Goal: Information Seeking & Learning: Learn about a topic

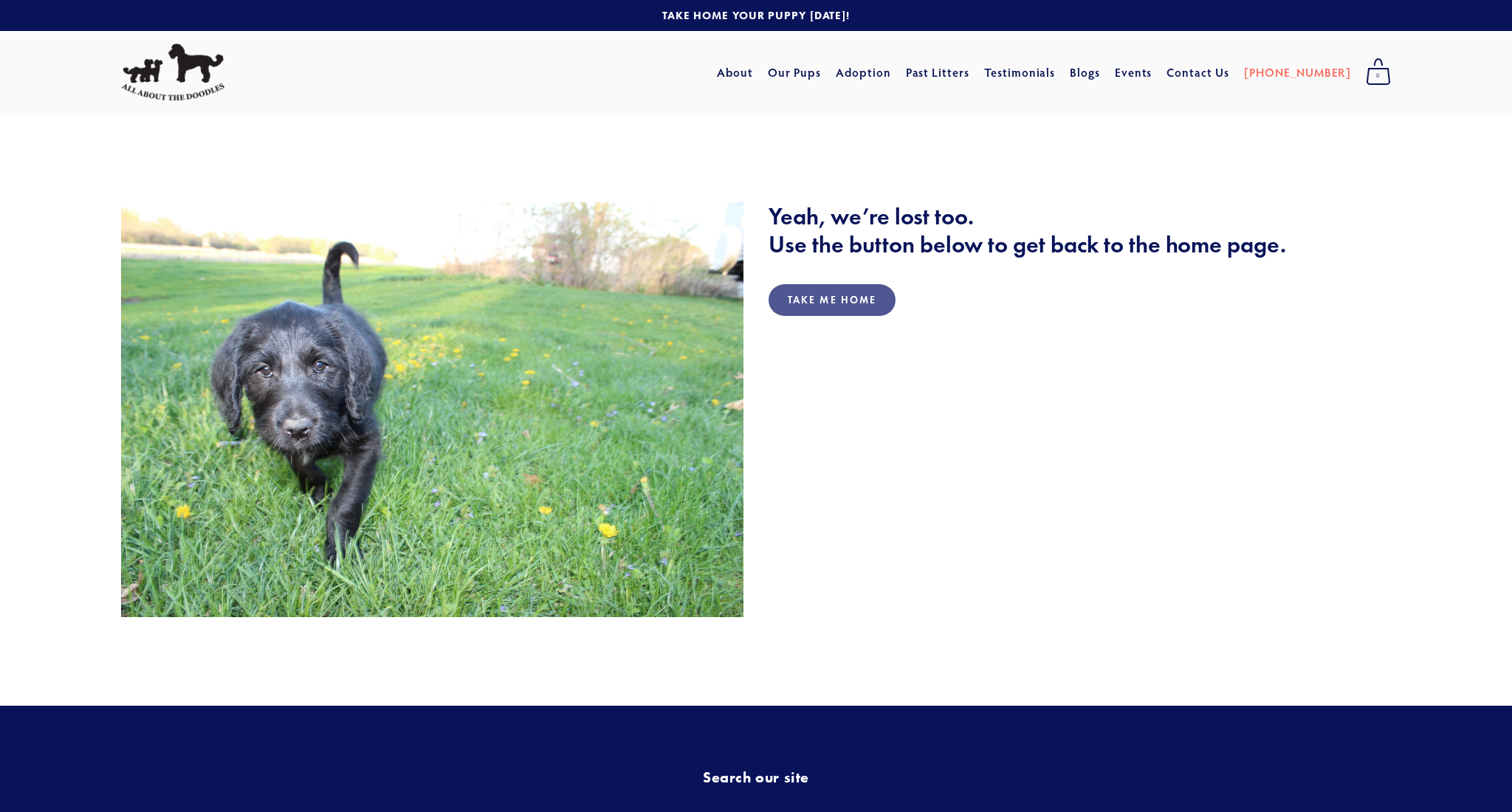
click at [837, 301] on link "Take Me Home" at bounding box center [831, 300] width 127 height 32
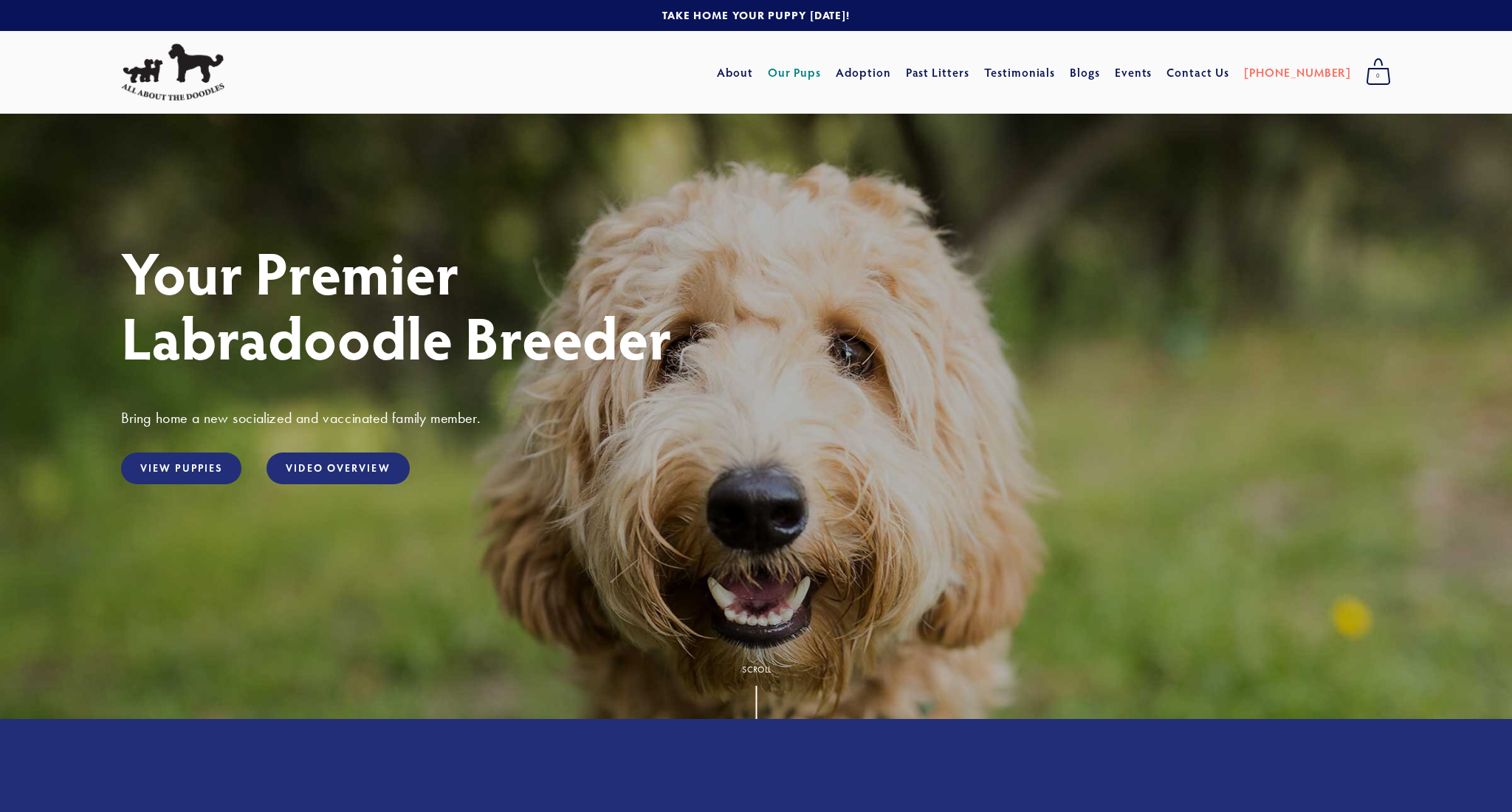
click at [821, 74] on link "Our Pups" at bounding box center [794, 72] width 54 height 27
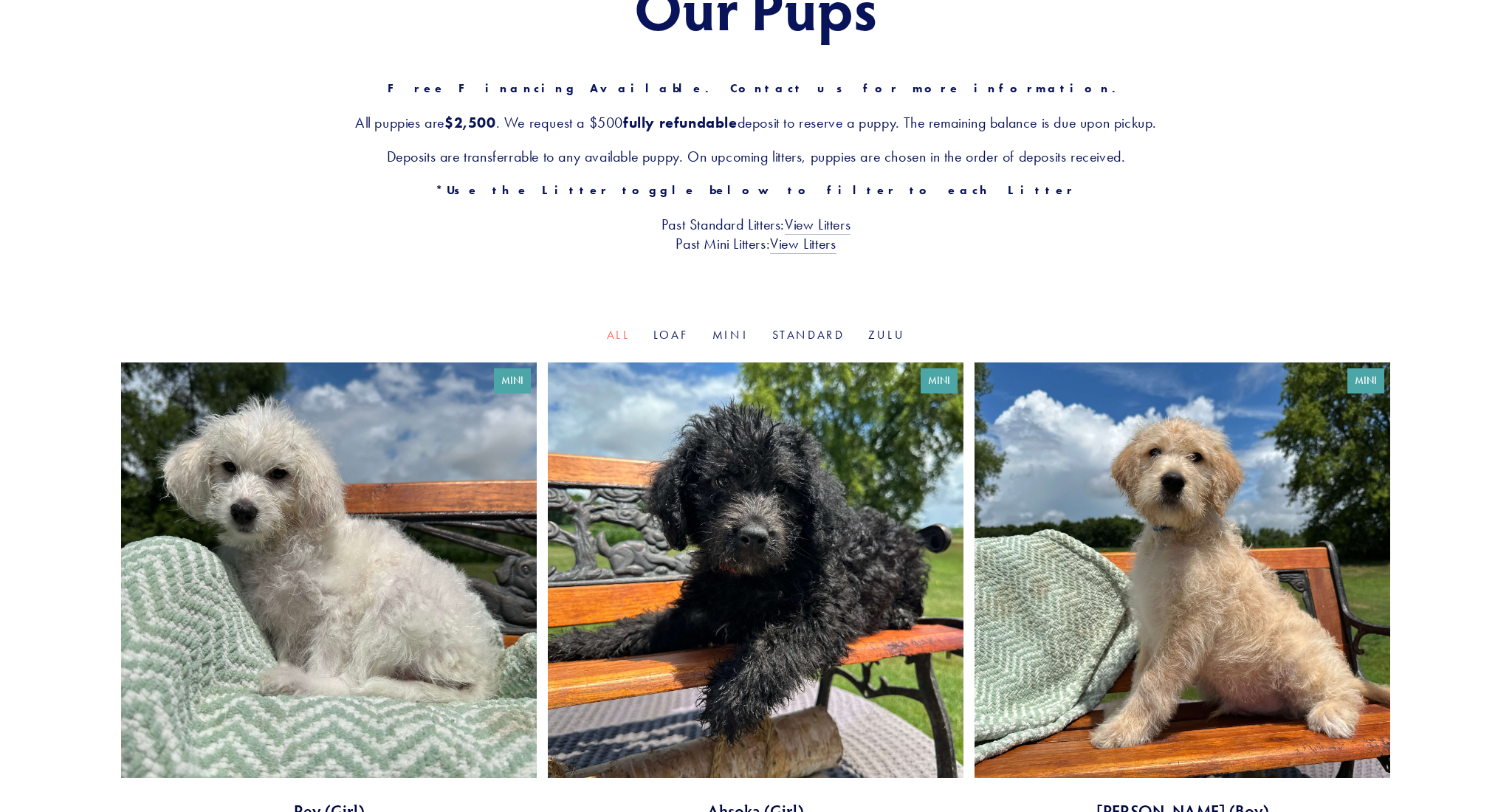
scroll to position [221, 0]
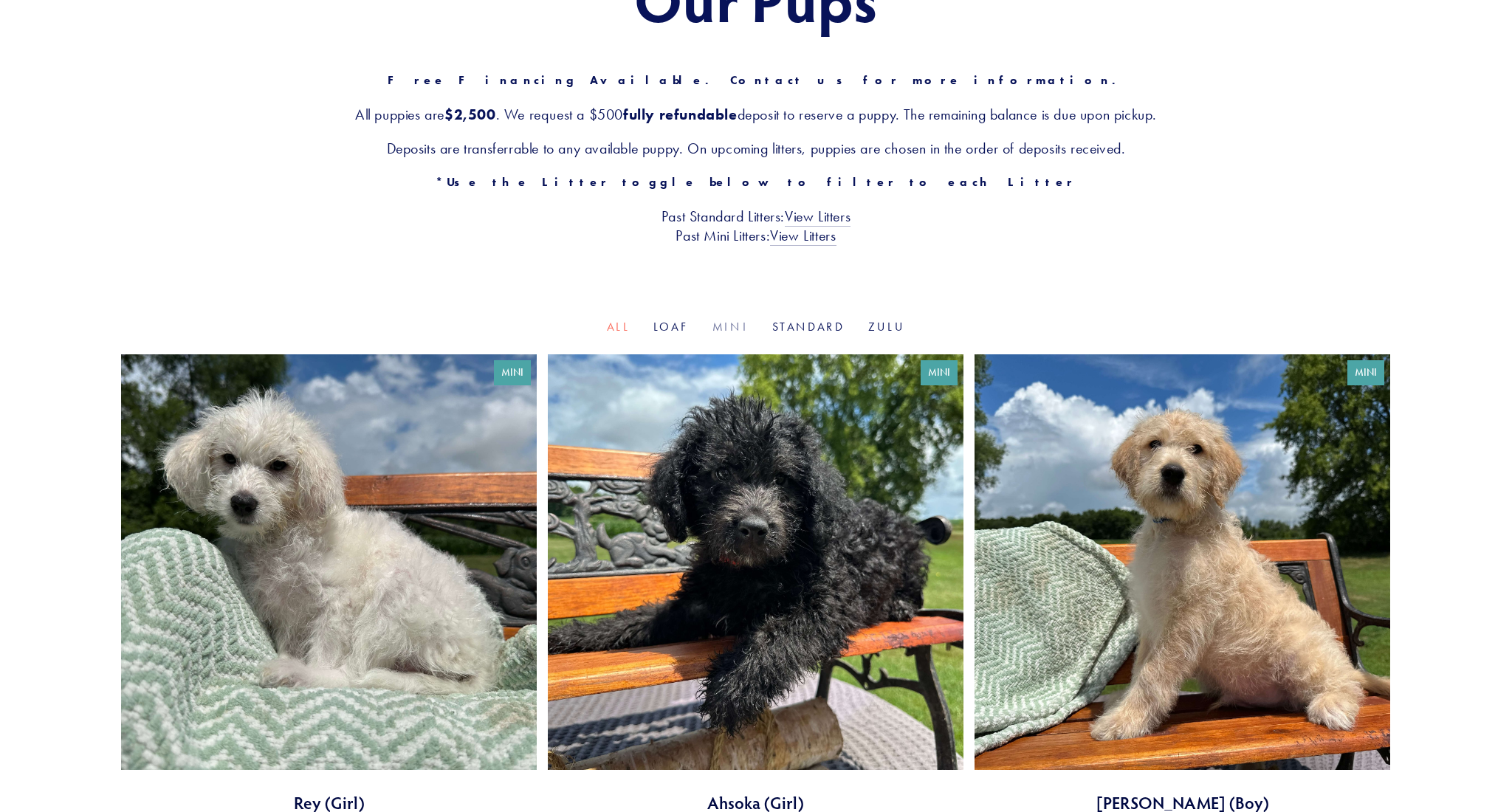
click at [731, 322] on link "Mini" at bounding box center [731, 326] width 37 height 14
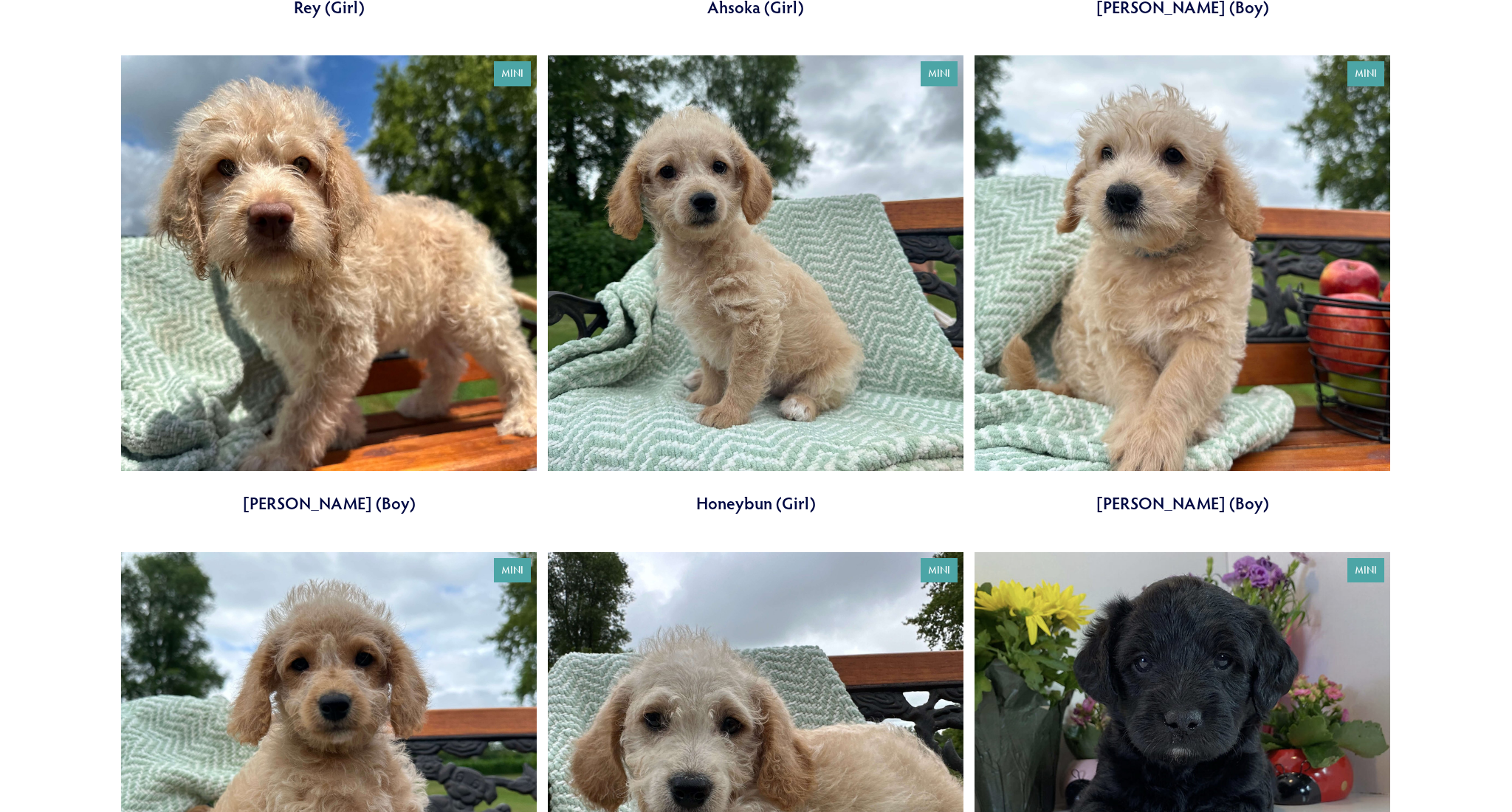
scroll to position [1016, 0]
click at [772, 501] on link at bounding box center [756, 285] width 416 height 460
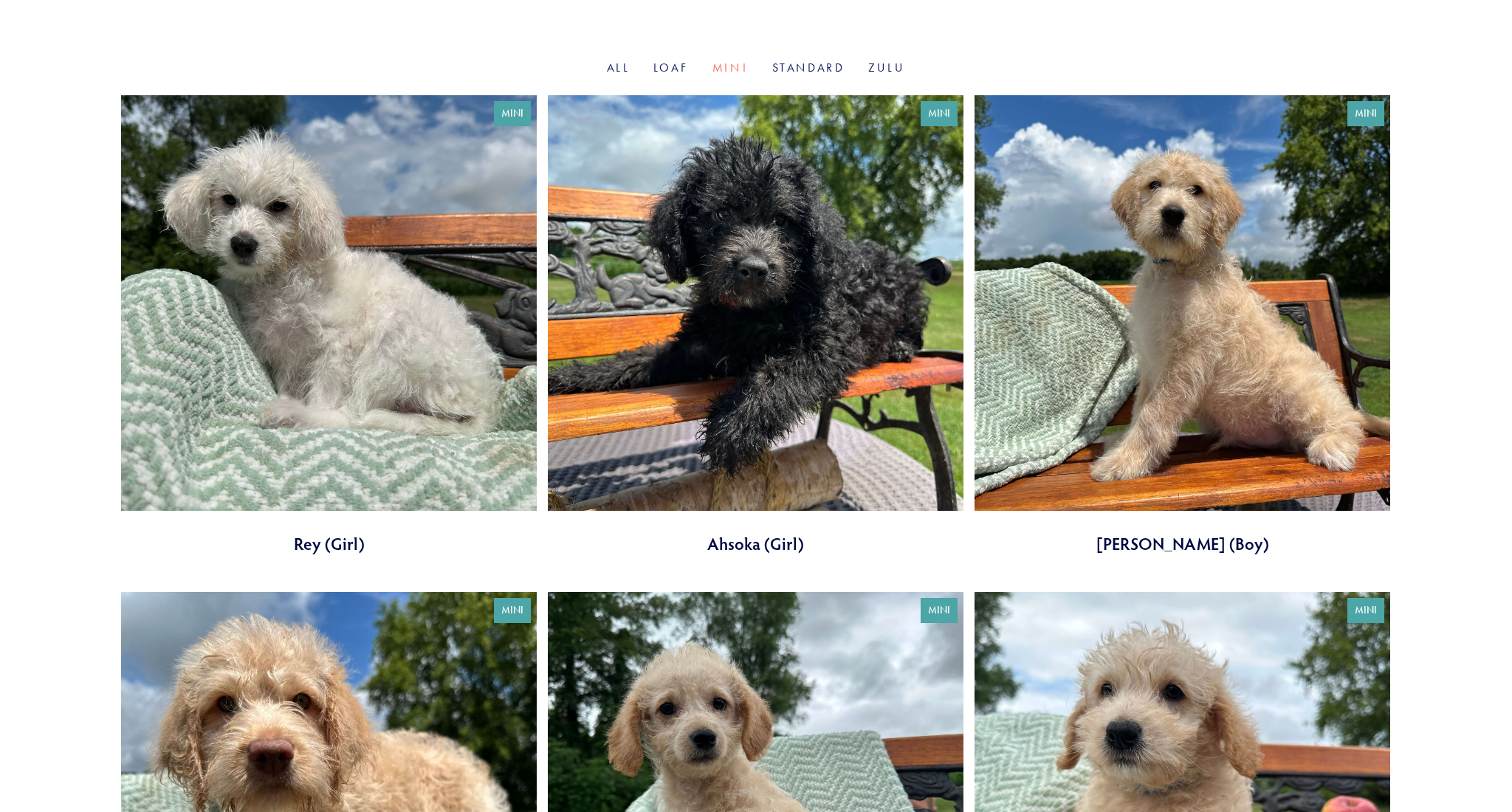
scroll to position [481, 0]
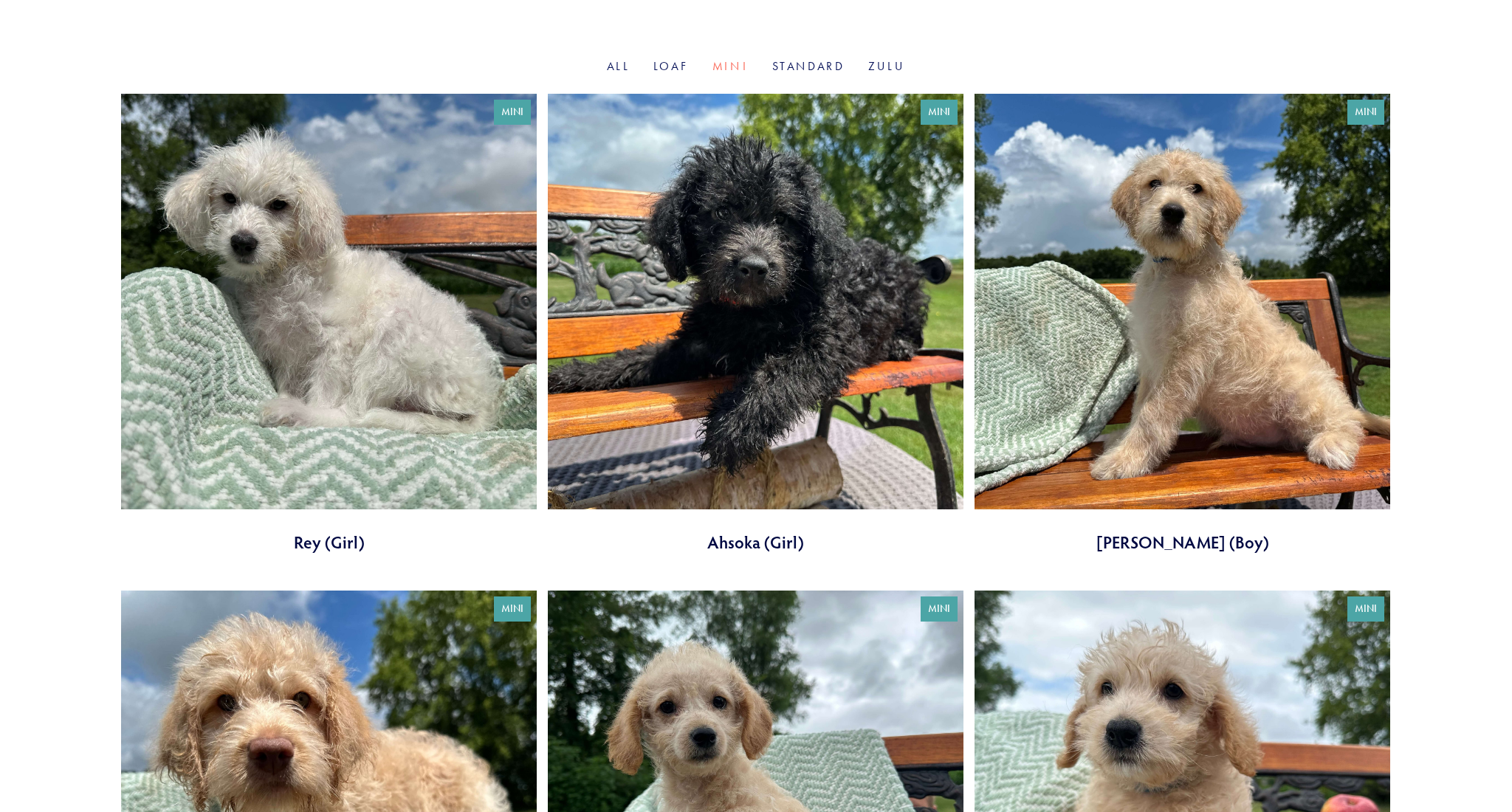
click at [1158, 536] on link at bounding box center [1182, 323] width 416 height 460
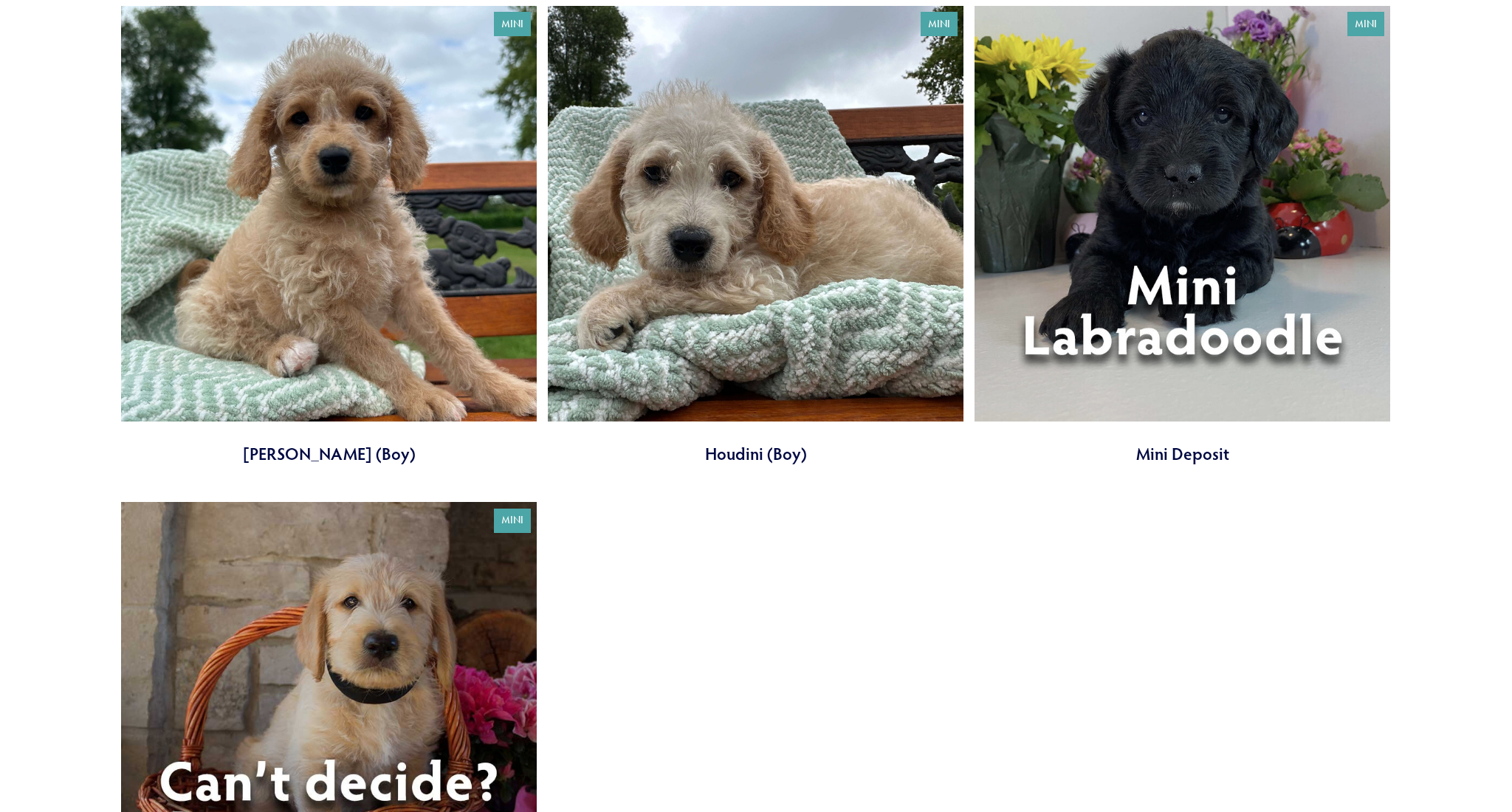
scroll to position [1564, 0]
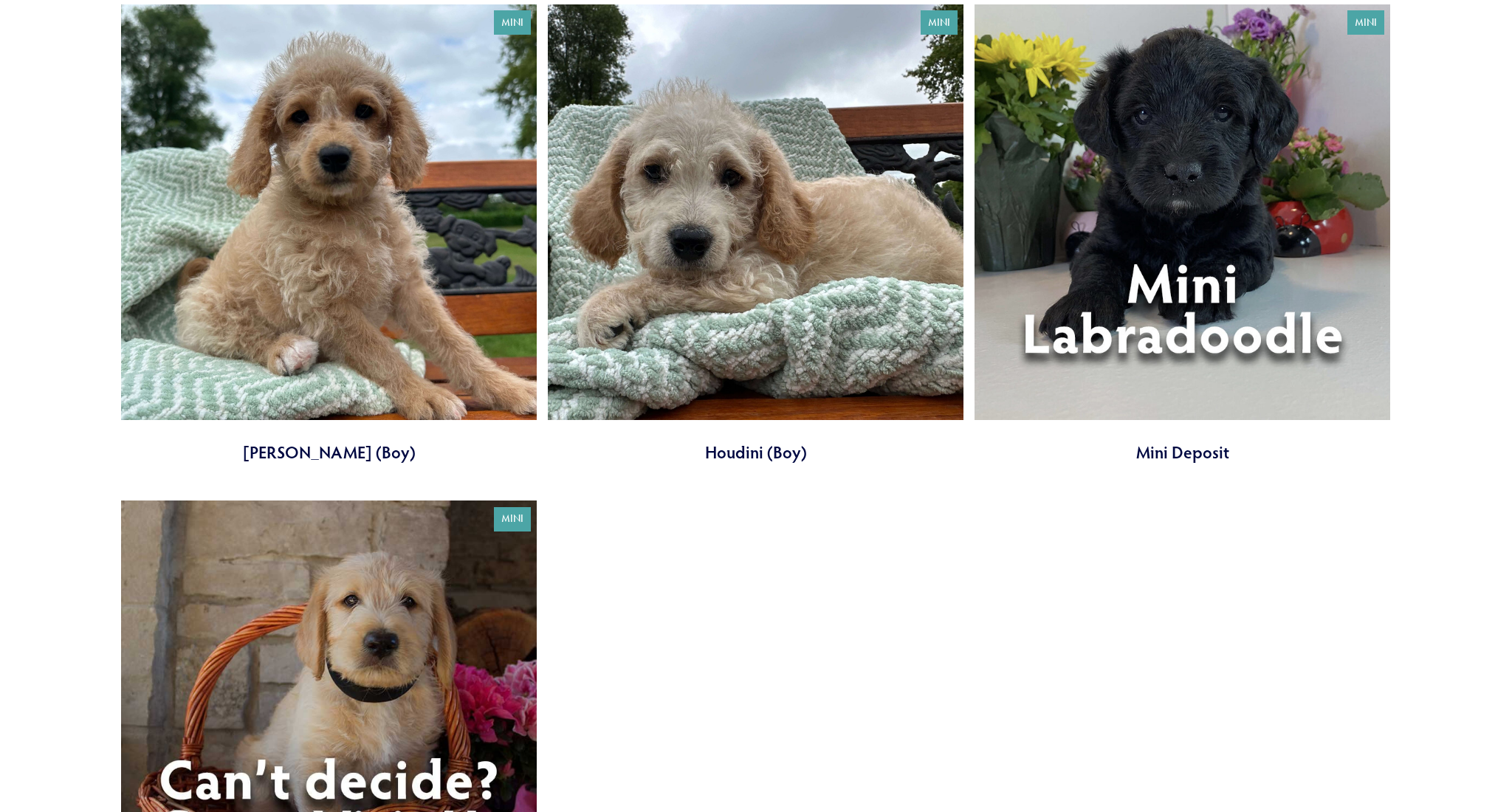
click at [323, 454] on link at bounding box center [329, 234] width 416 height 460
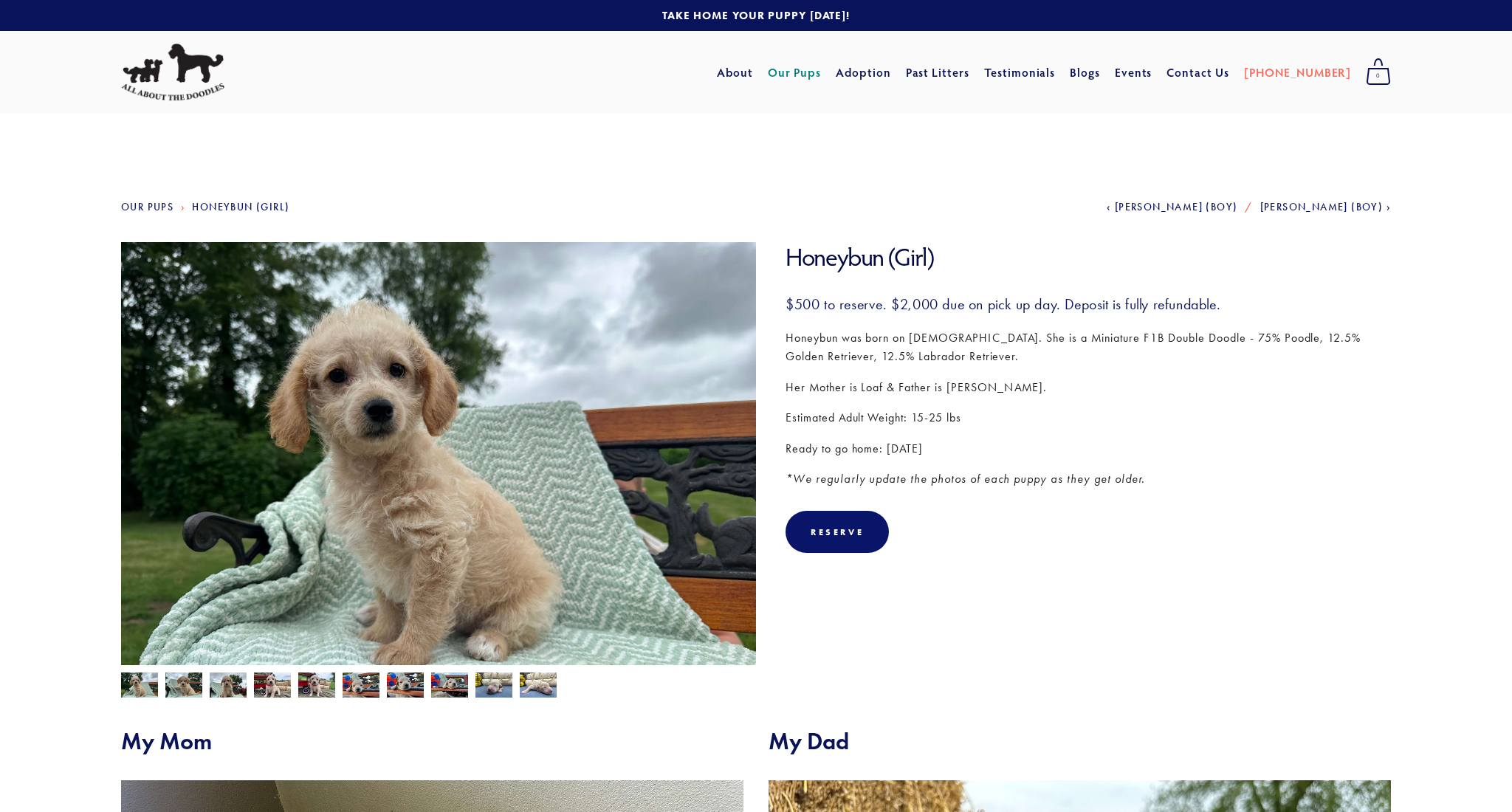
click at [273, 689] on img at bounding box center [272, 687] width 37 height 28
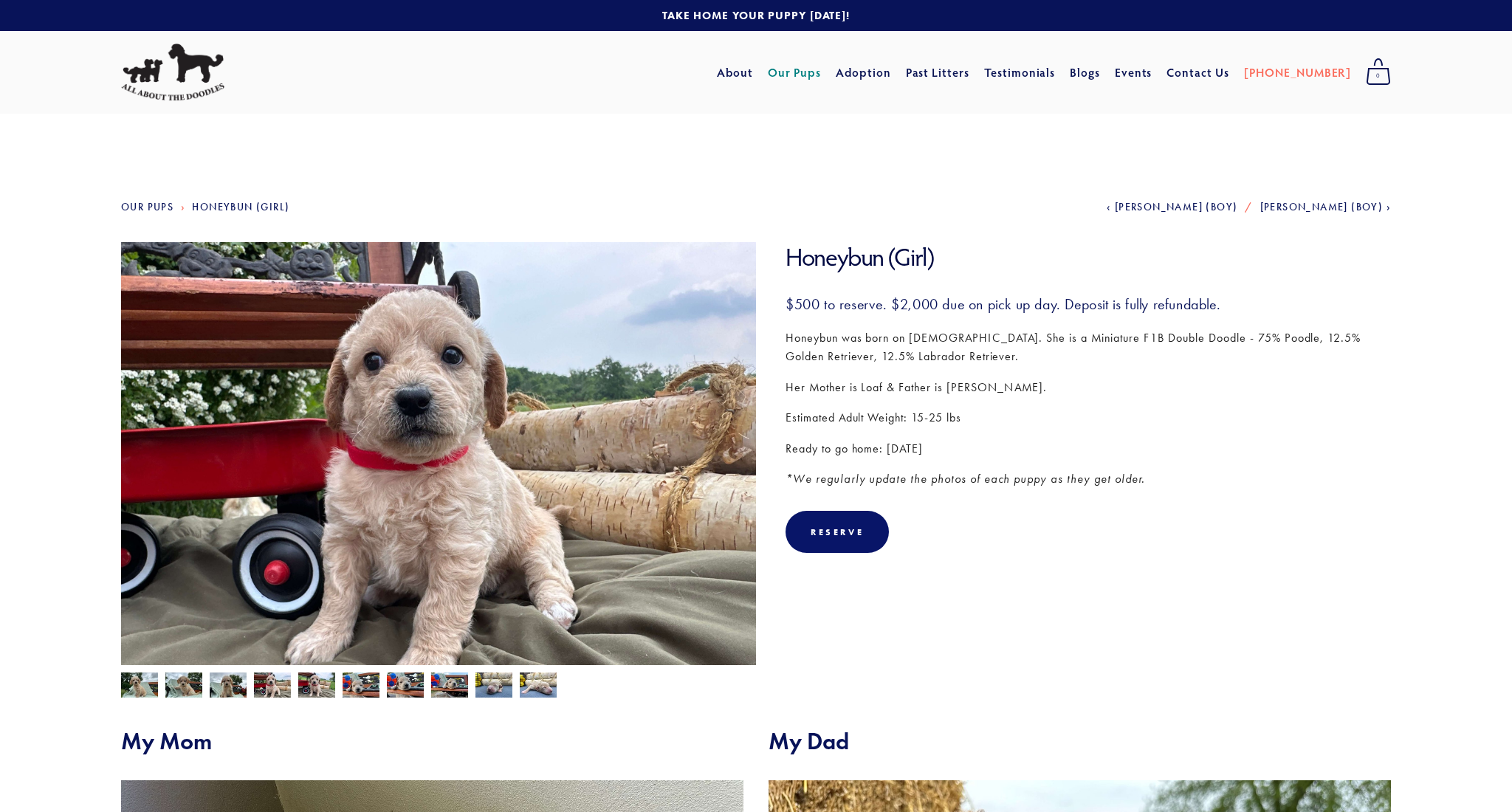
click at [141, 687] on img at bounding box center [140, 687] width 37 height 28
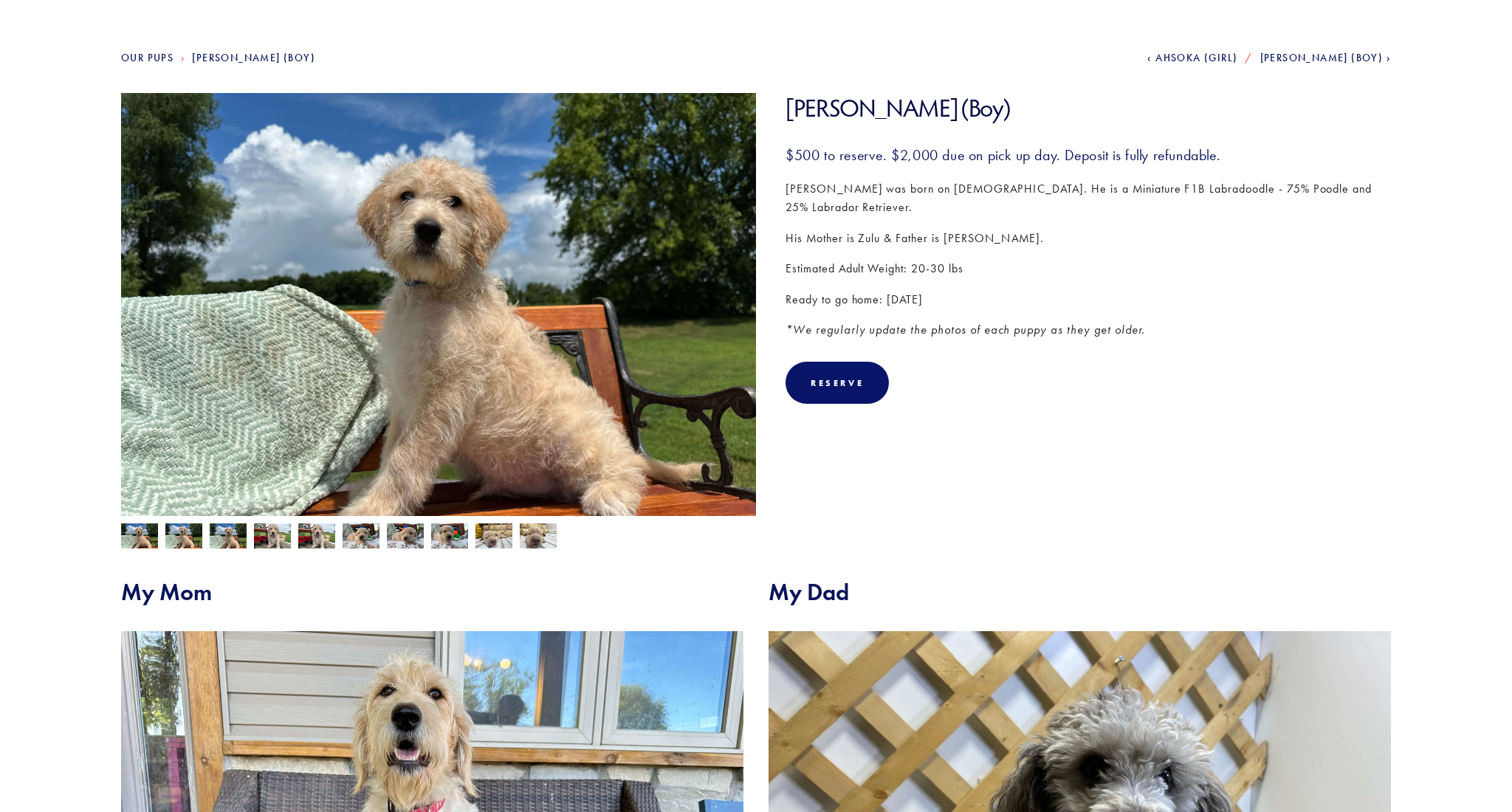
scroll to position [151, 0]
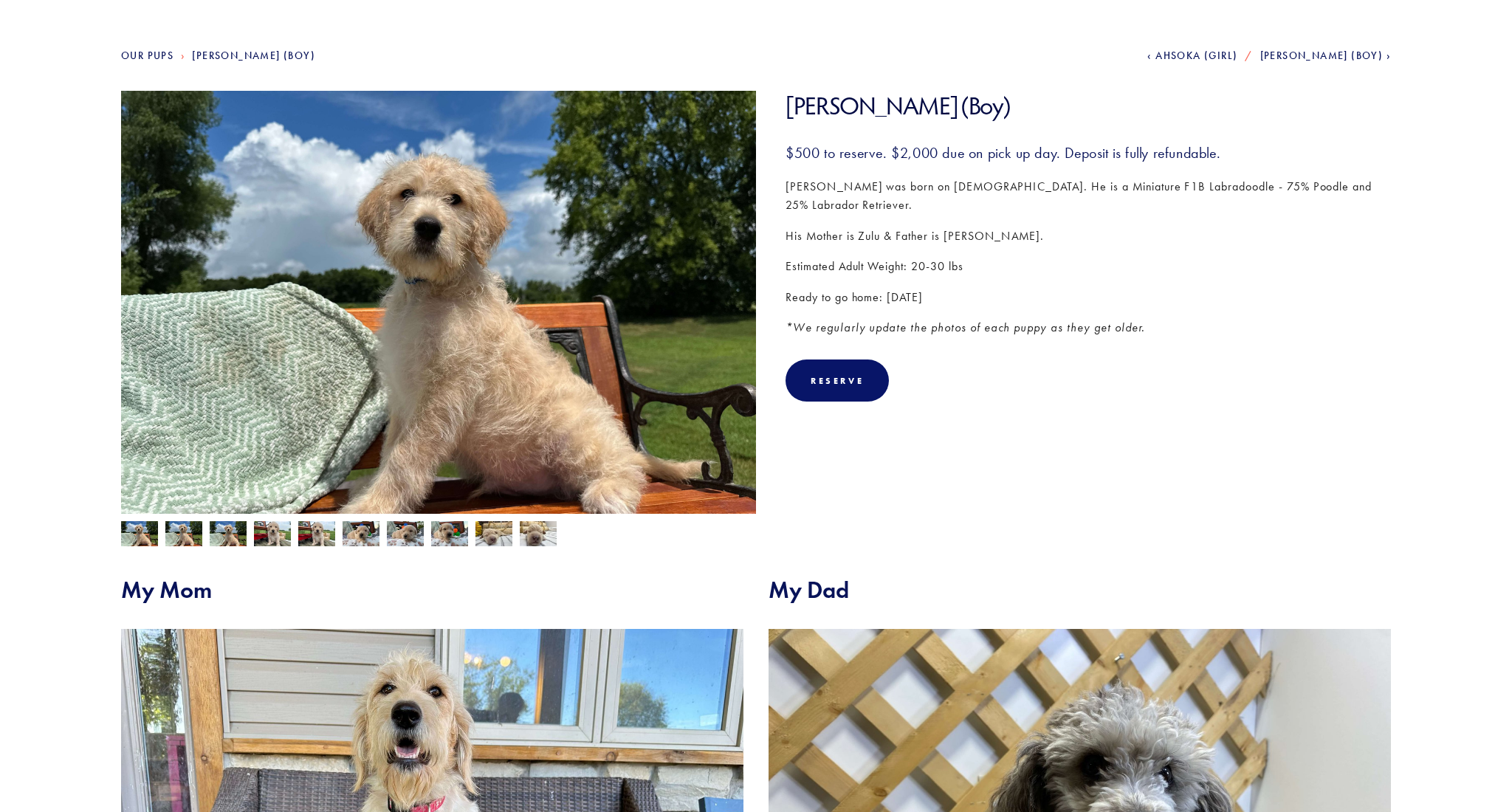
click at [267, 534] on img at bounding box center [272, 535] width 37 height 28
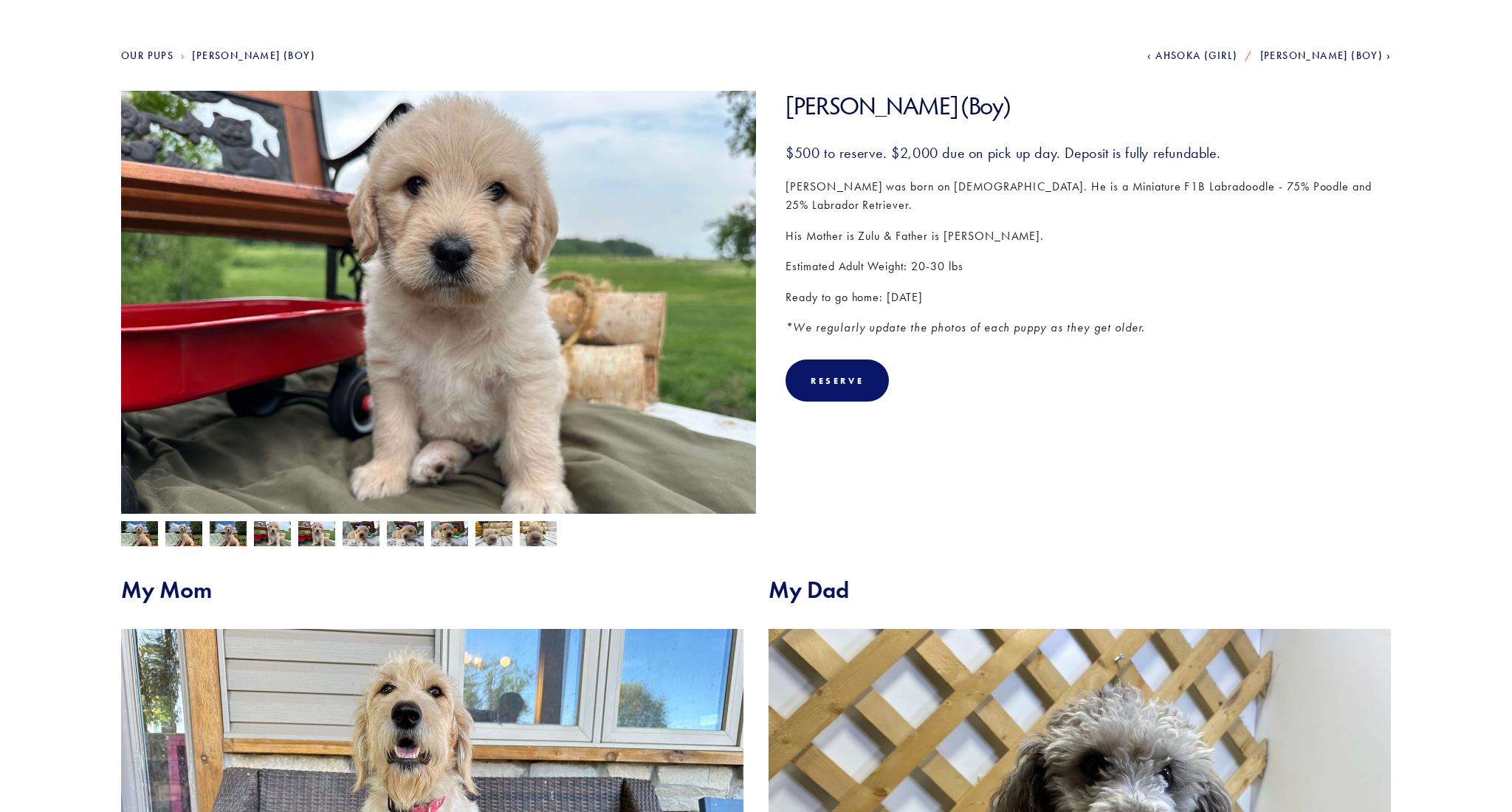
click at [359, 540] on img at bounding box center [361, 534] width 37 height 28
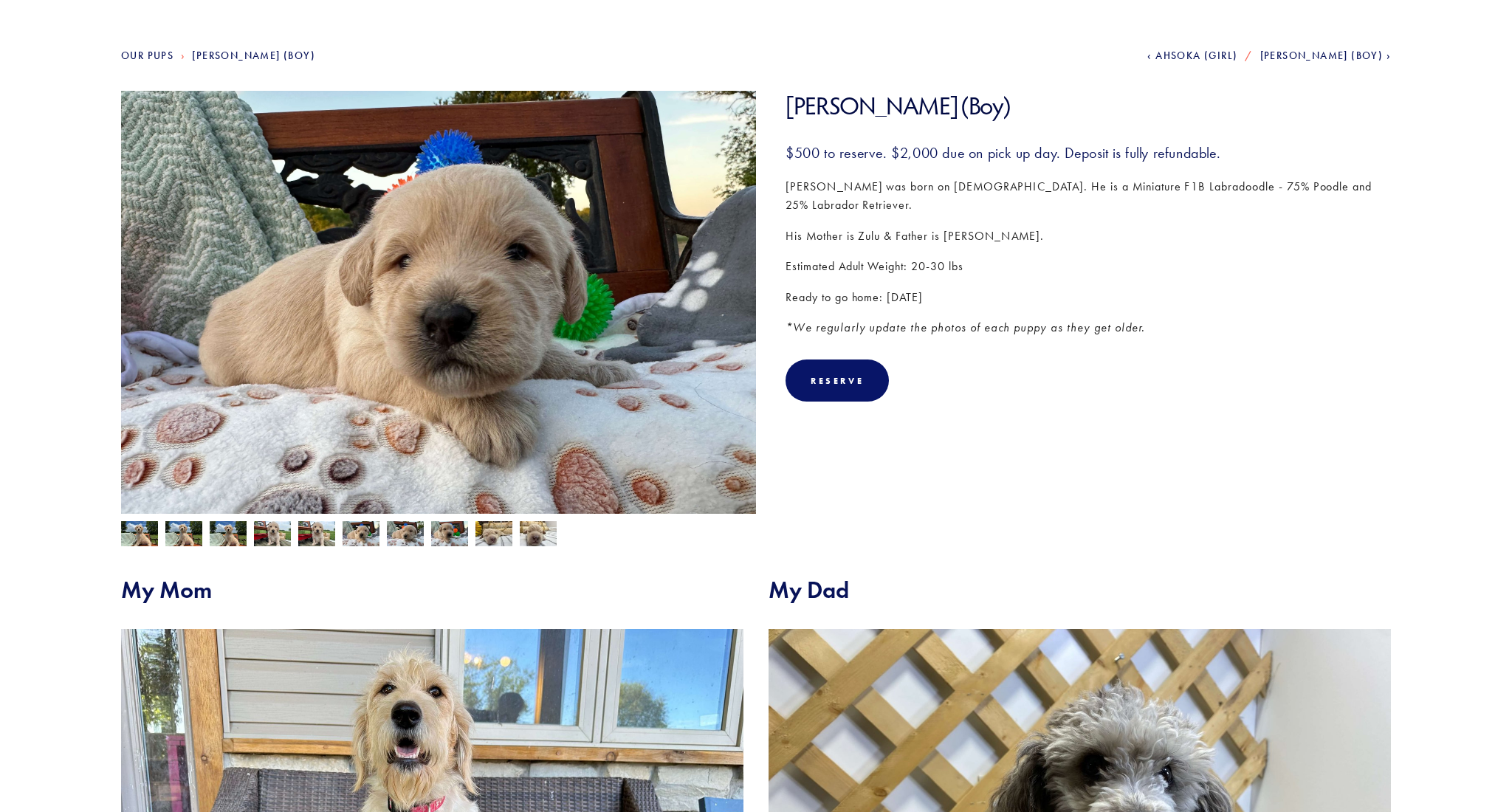
click at [523, 539] on img at bounding box center [538, 534] width 37 height 28
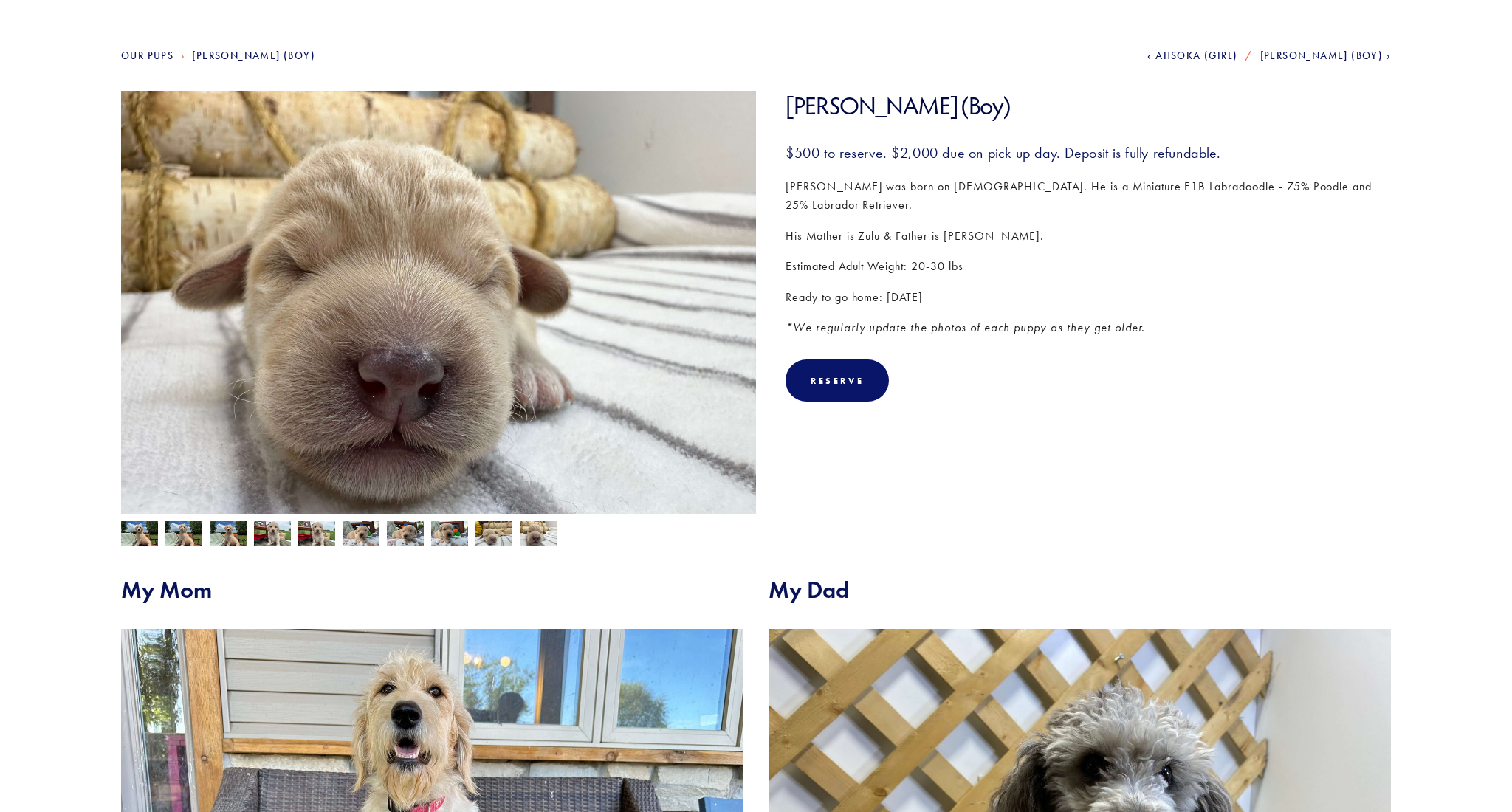
click at [141, 534] on img at bounding box center [140, 535] width 37 height 28
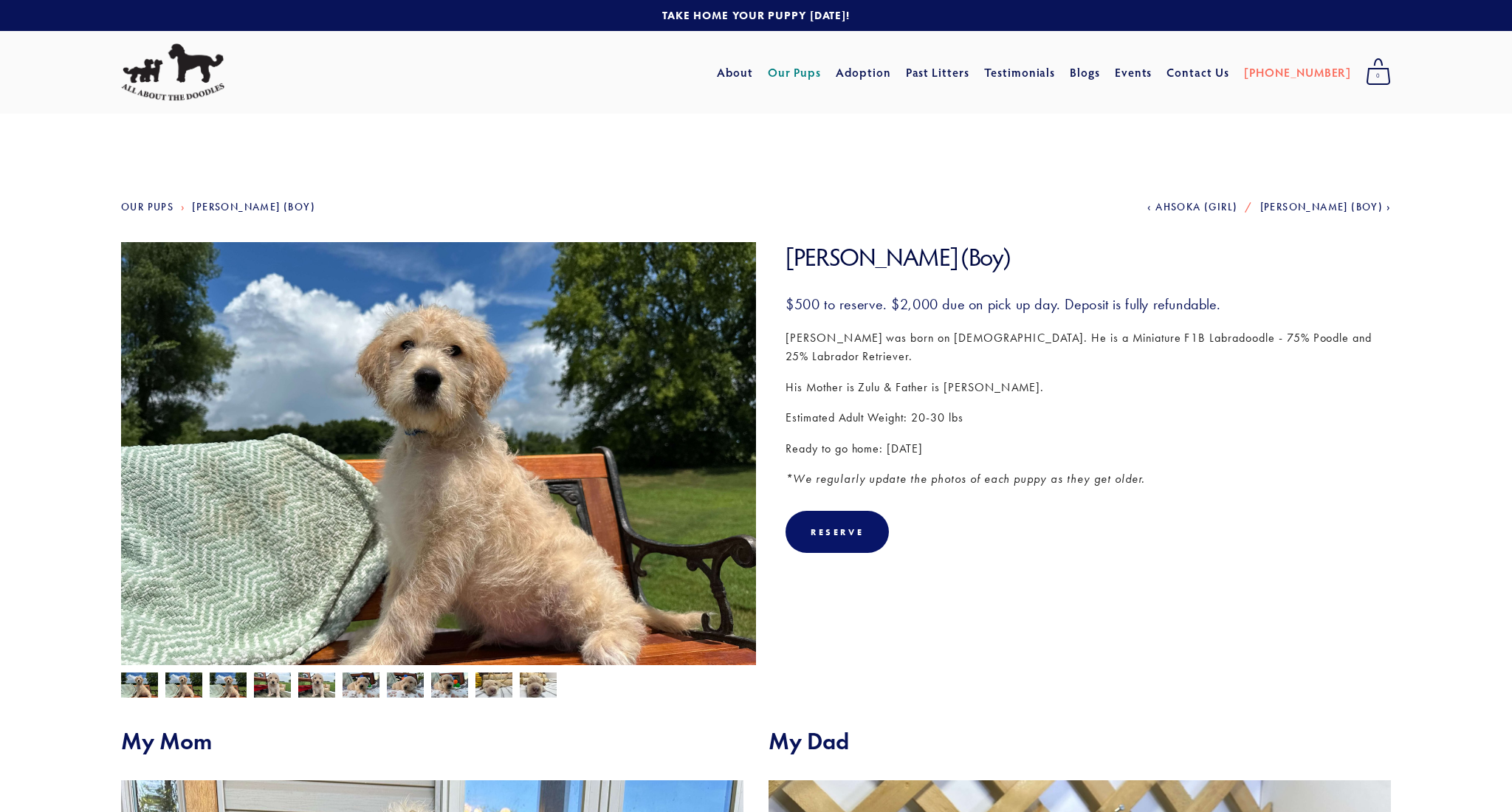
scroll to position [0, 0]
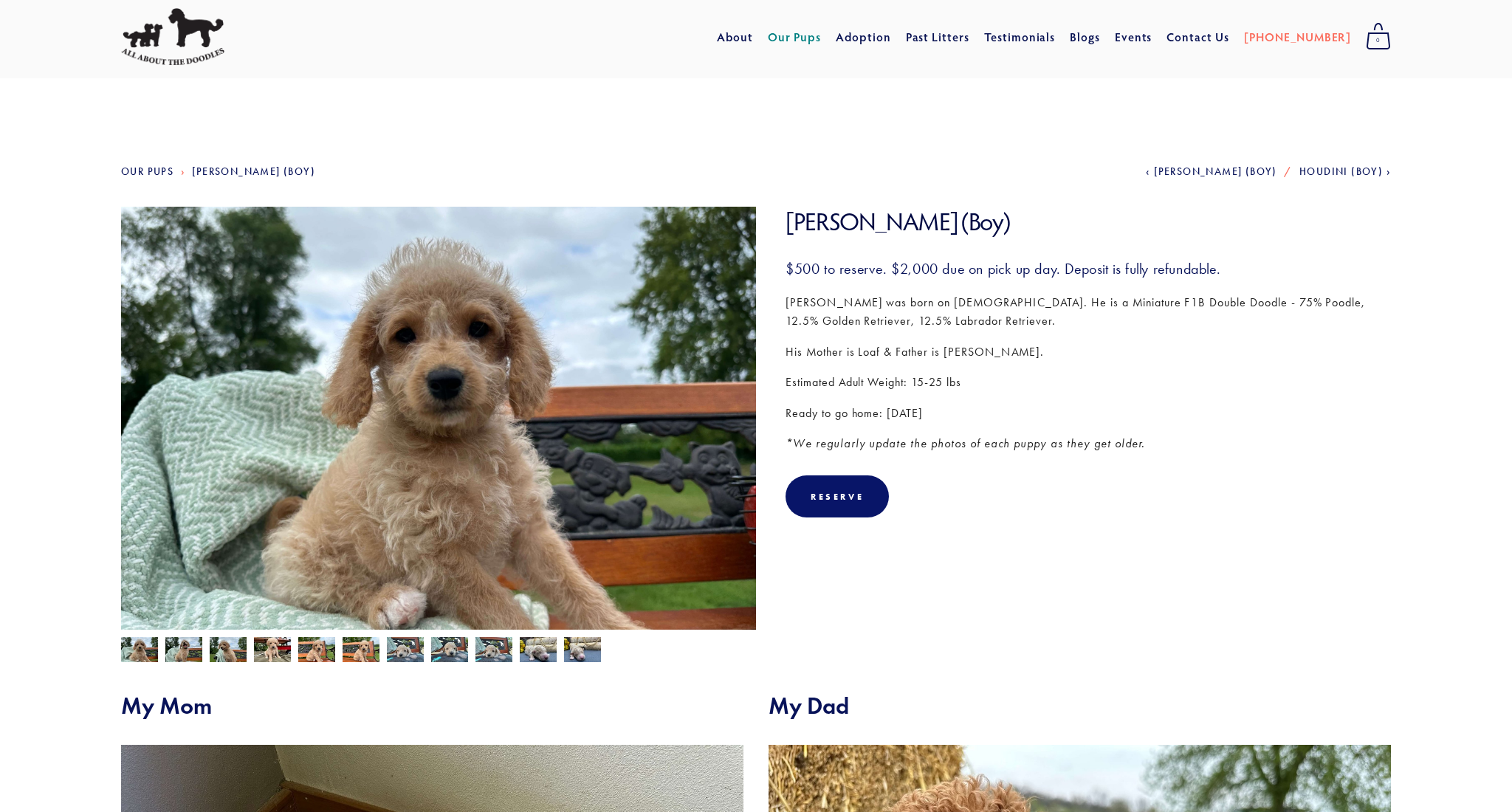
scroll to position [37, 0]
click at [140, 652] on img at bounding box center [140, 650] width 37 height 28
click at [178, 652] on img at bounding box center [184, 650] width 37 height 28
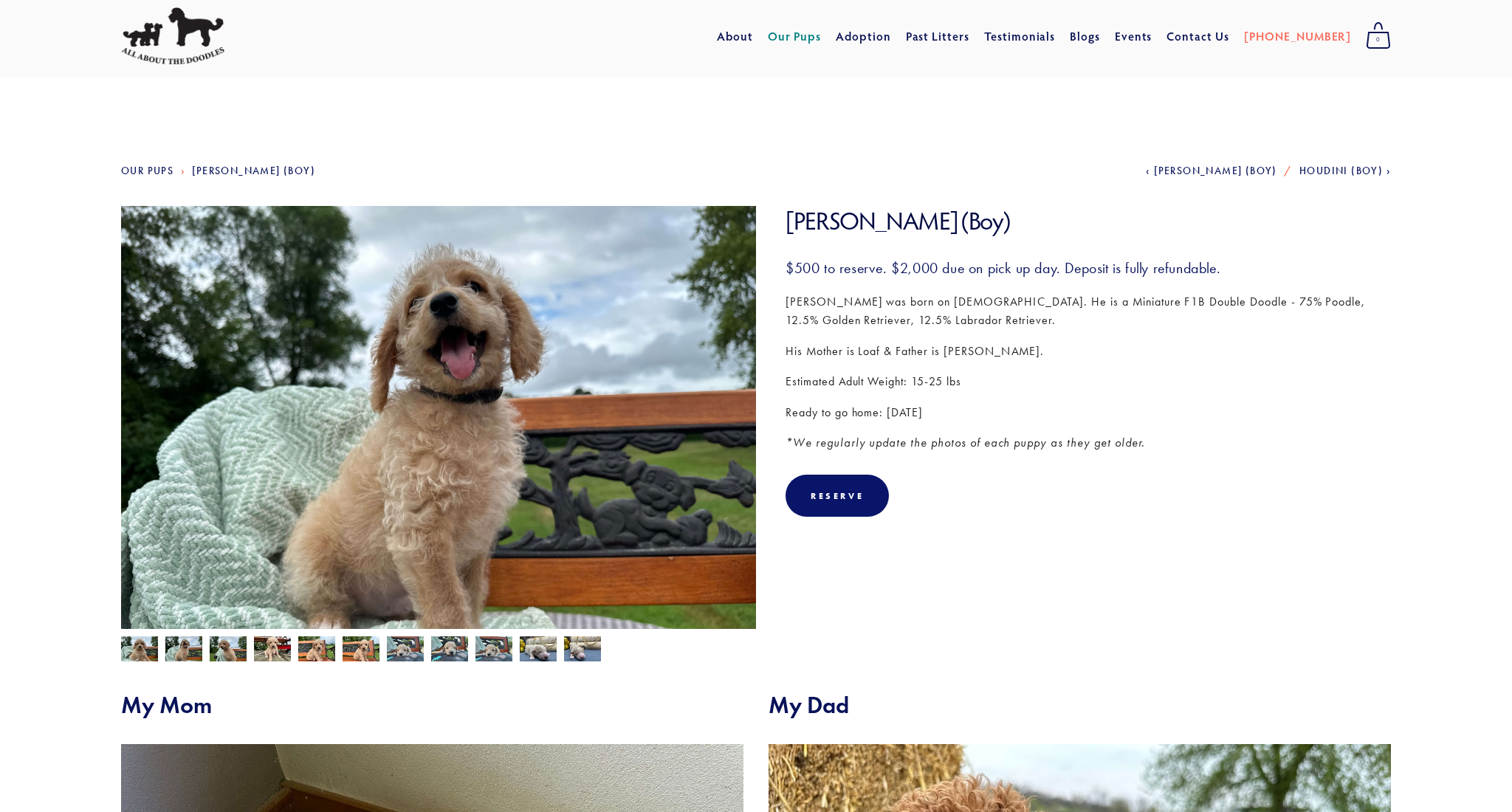
click at [227, 652] on img at bounding box center [228, 650] width 37 height 28
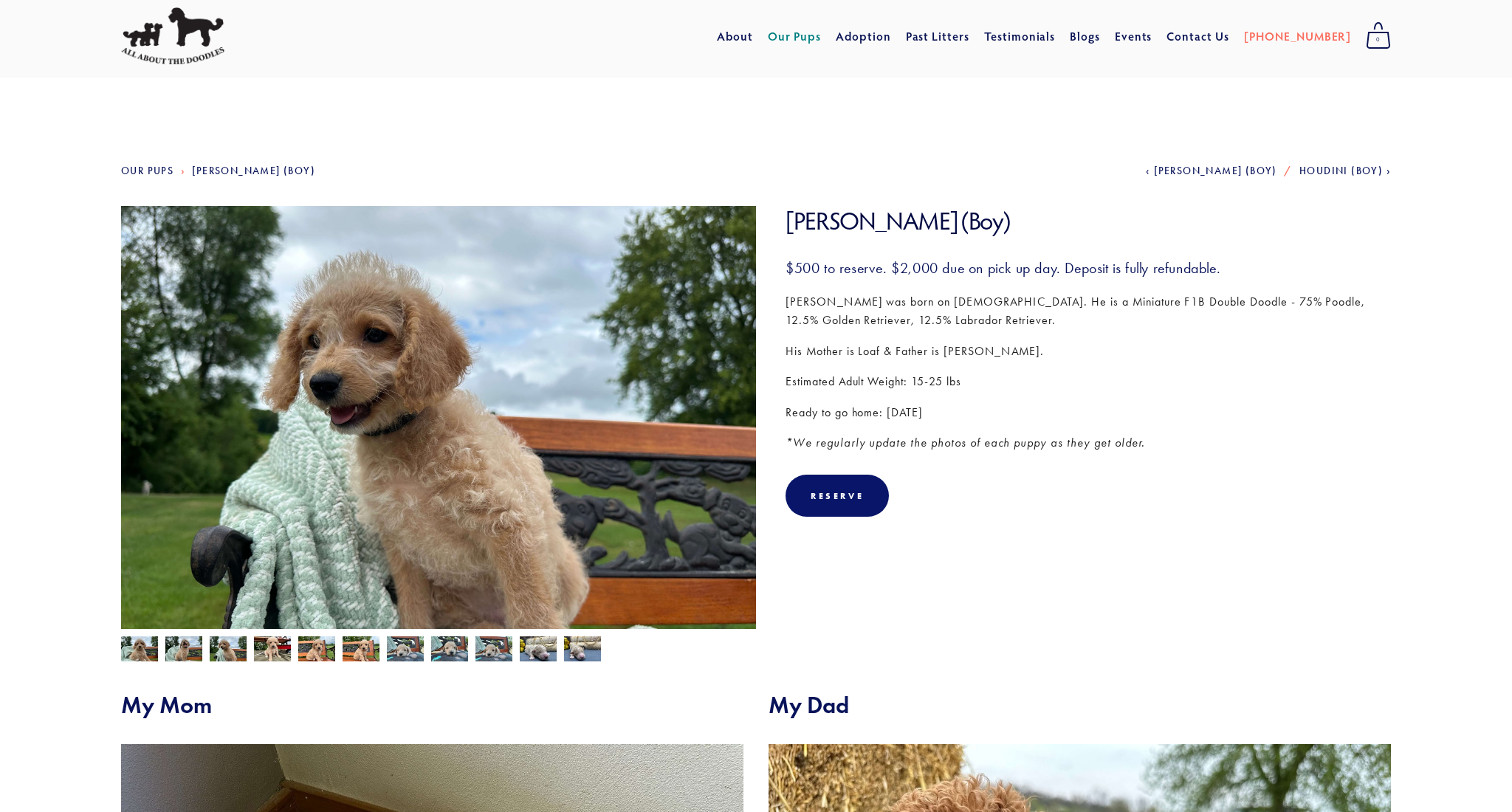
click at [268, 652] on img at bounding box center [272, 650] width 37 height 28
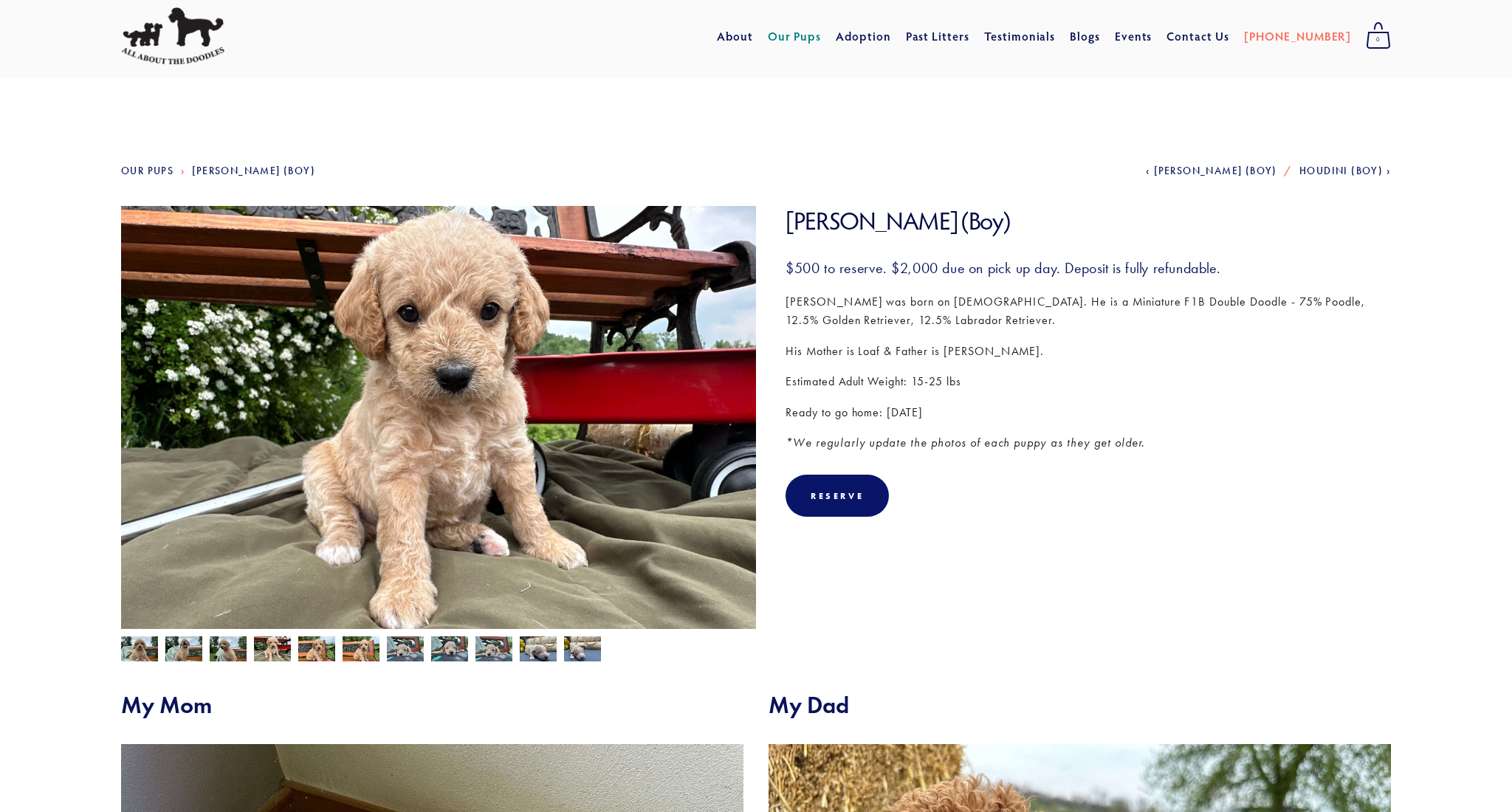
click at [143, 650] on img at bounding box center [140, 650] width 37 height 28
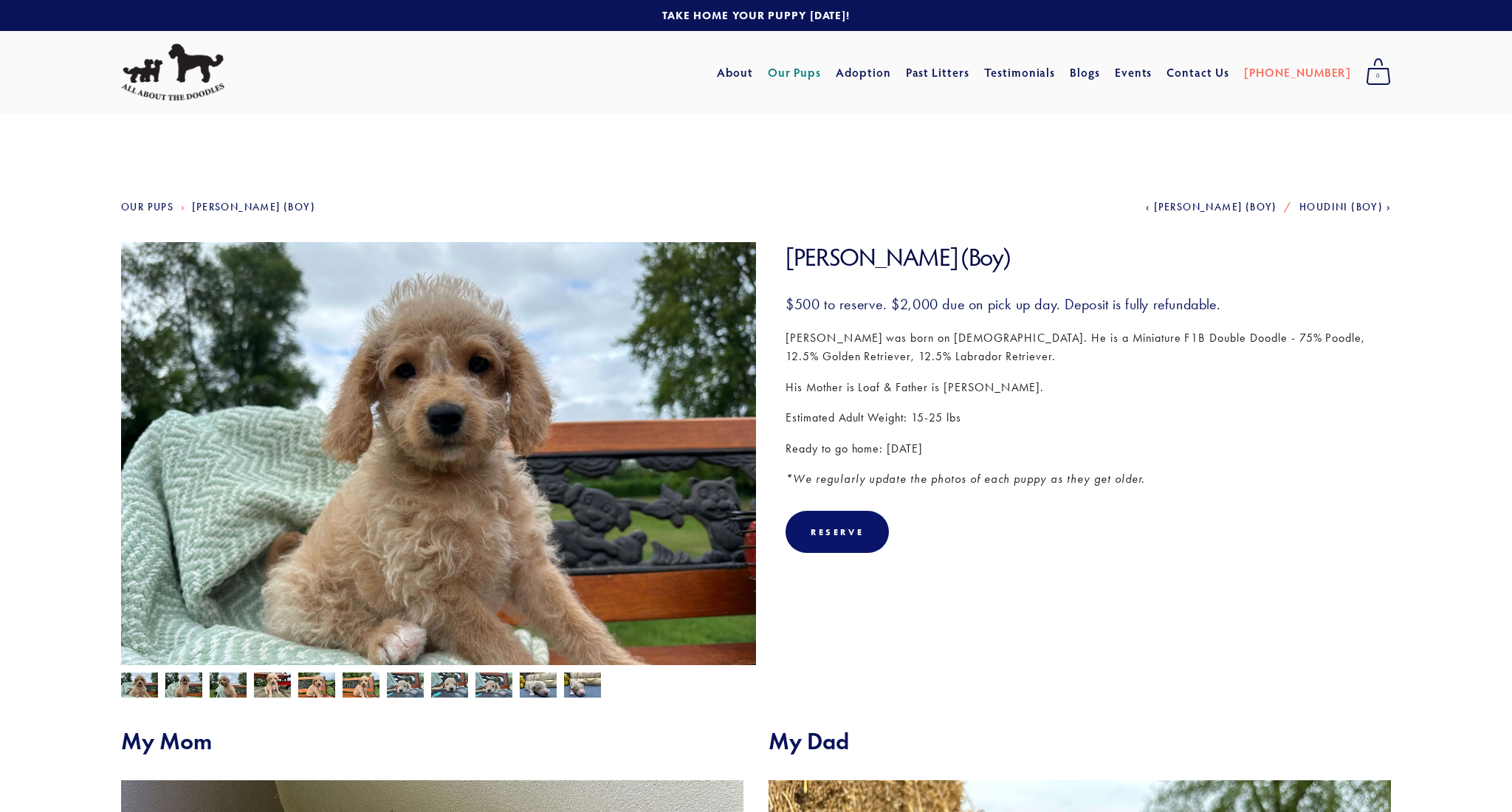
scroll to position [0, 0]
click at [753, 72] on link "About" at bounding box center [735, 72] width 37 height 27
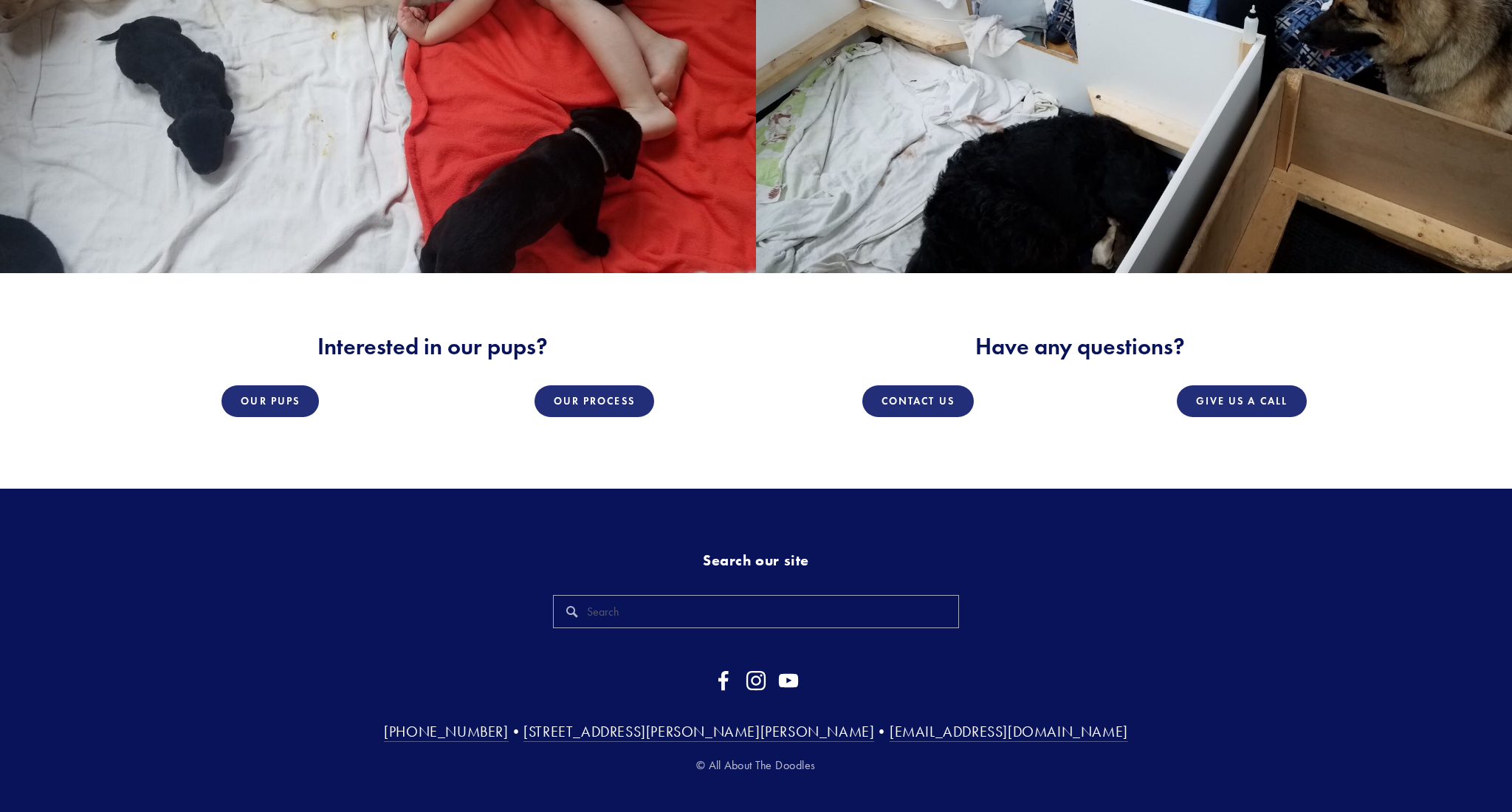
scroll to position [2659, 0]
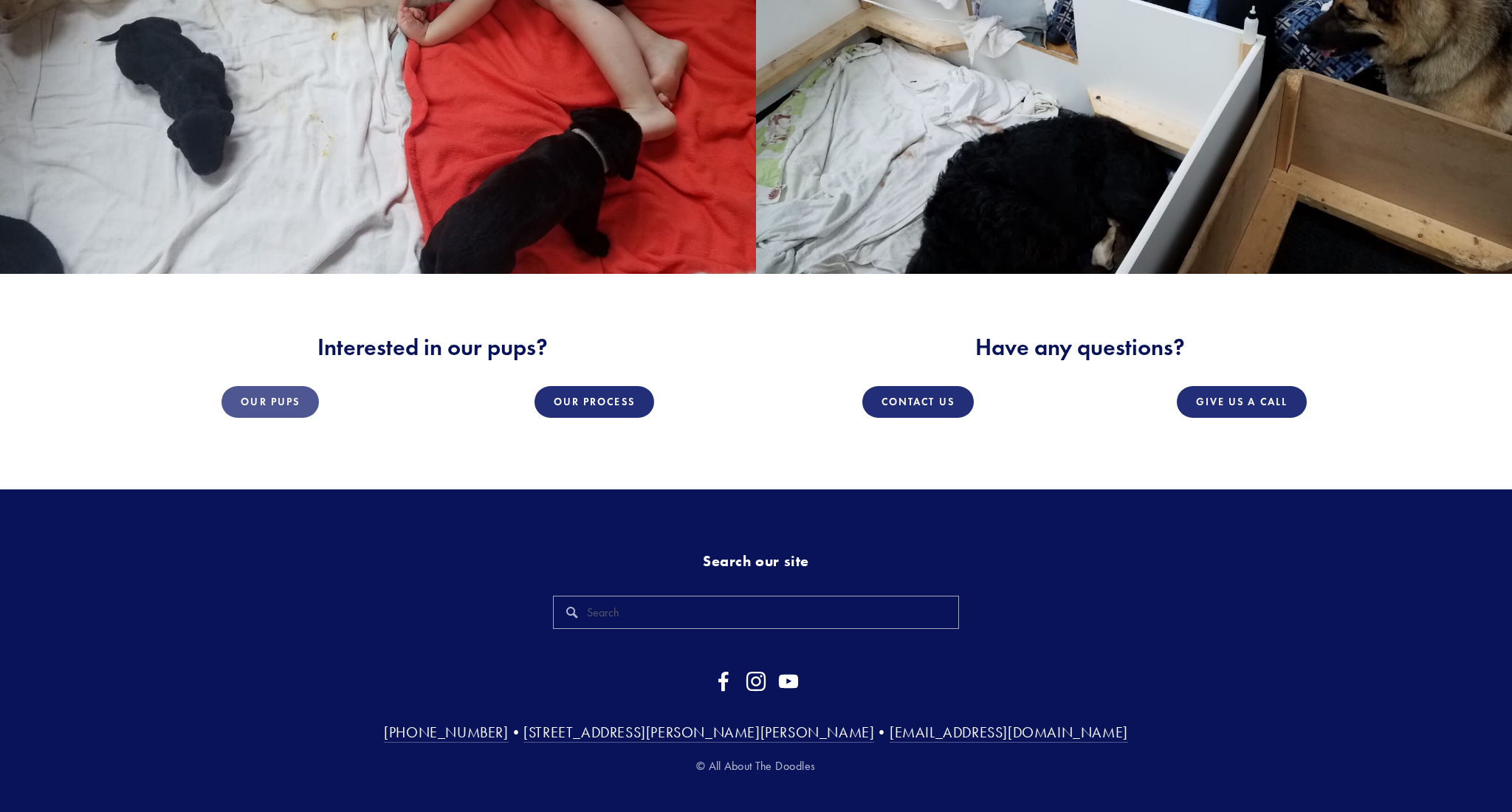
click at [283, 386] on link "Our Pups" at bounding box center [269, 401] width 97 height 32
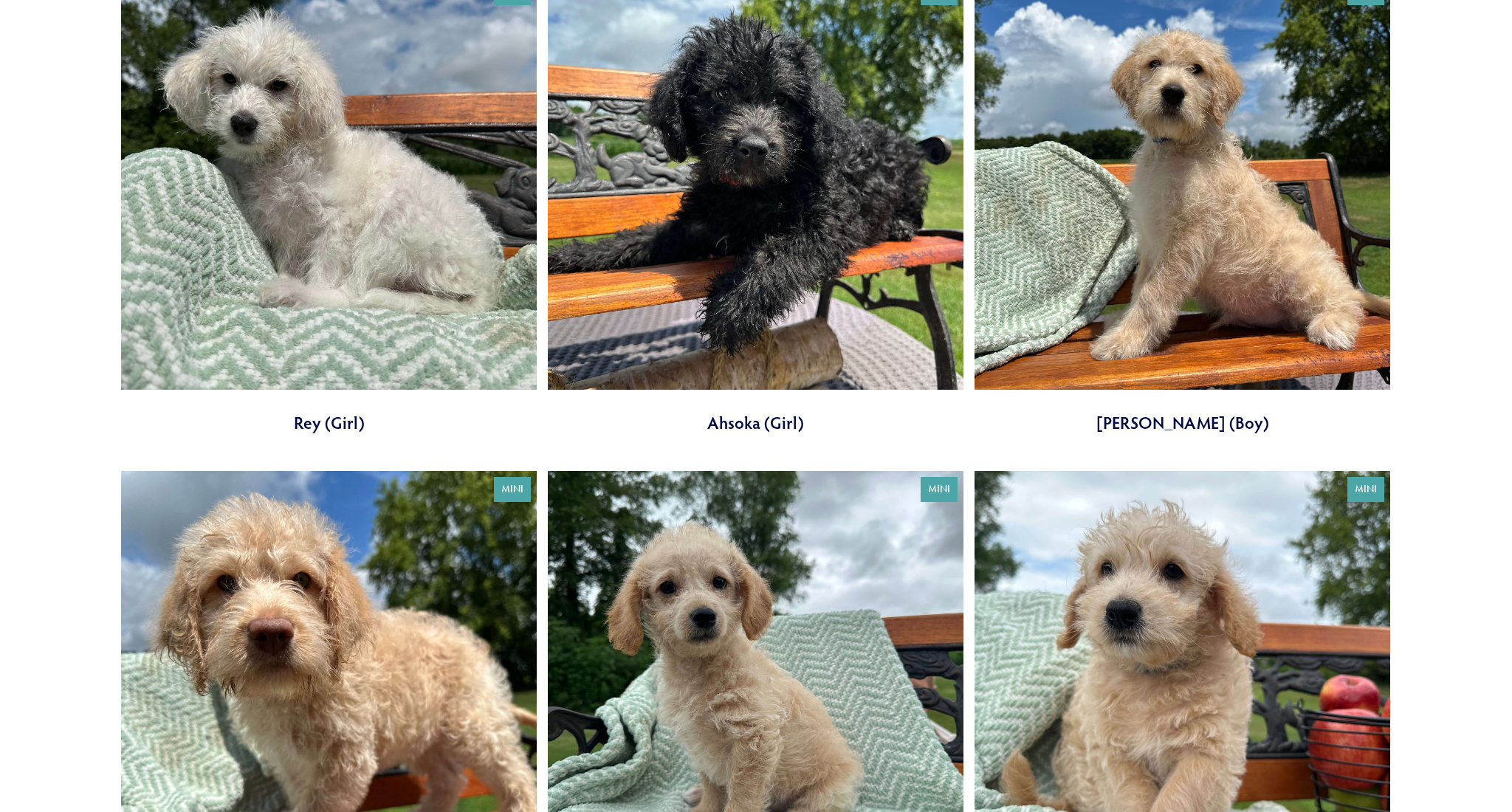
scroll to position [622, 0]
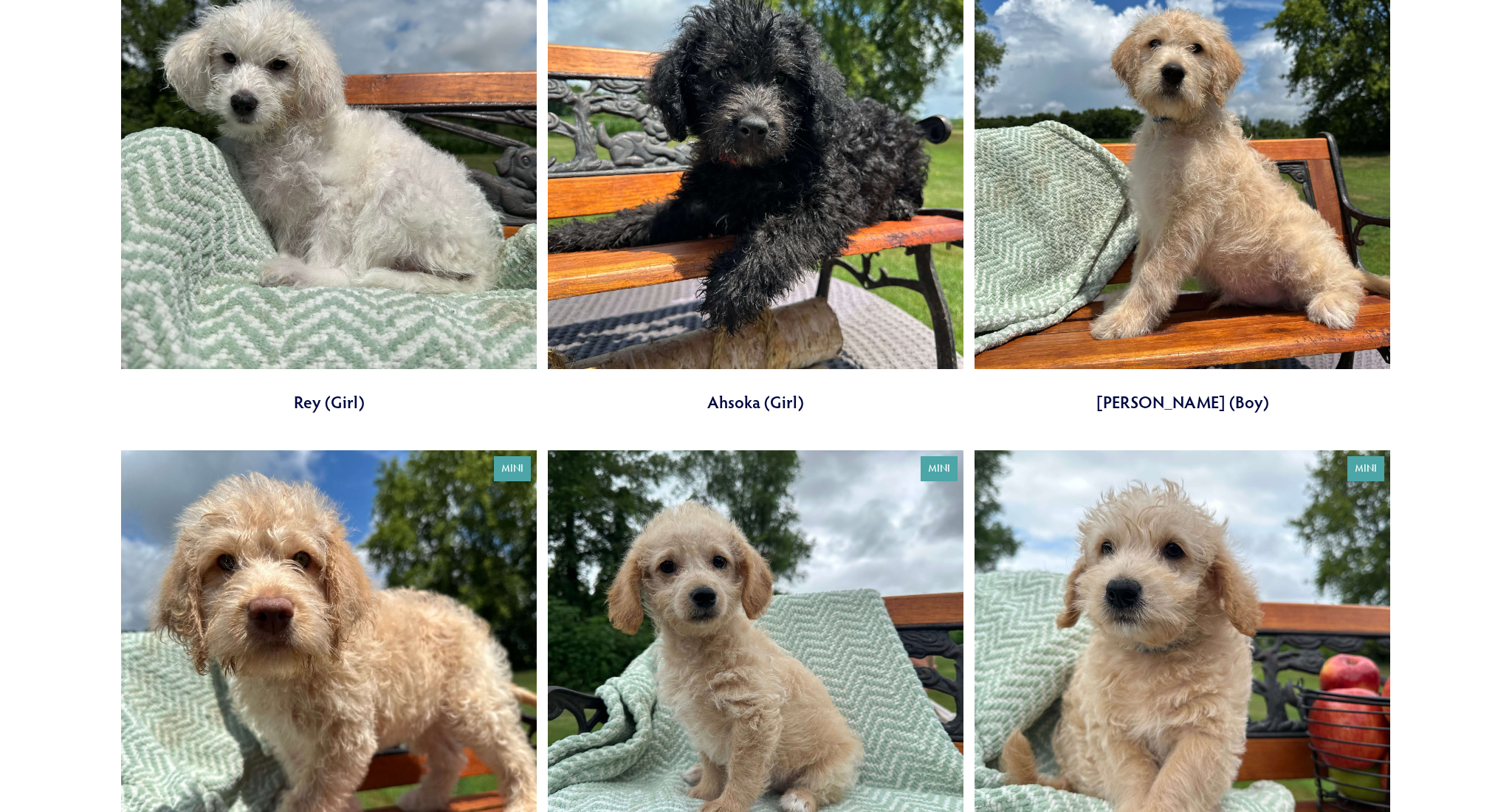
click at [330, 396] on link at bounding box center [329, 183] width 416 height 460
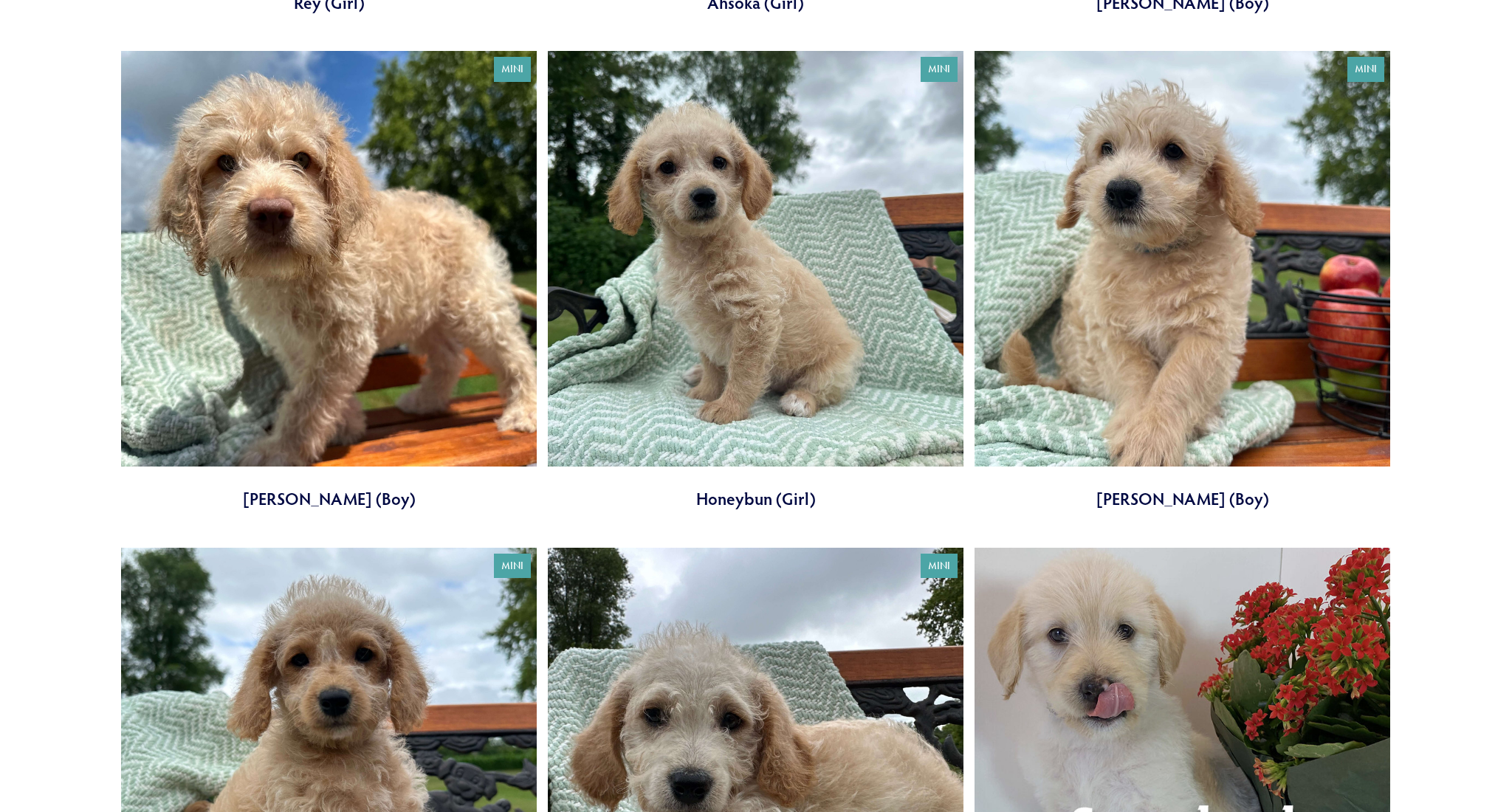
scroll to position [1022, 0]
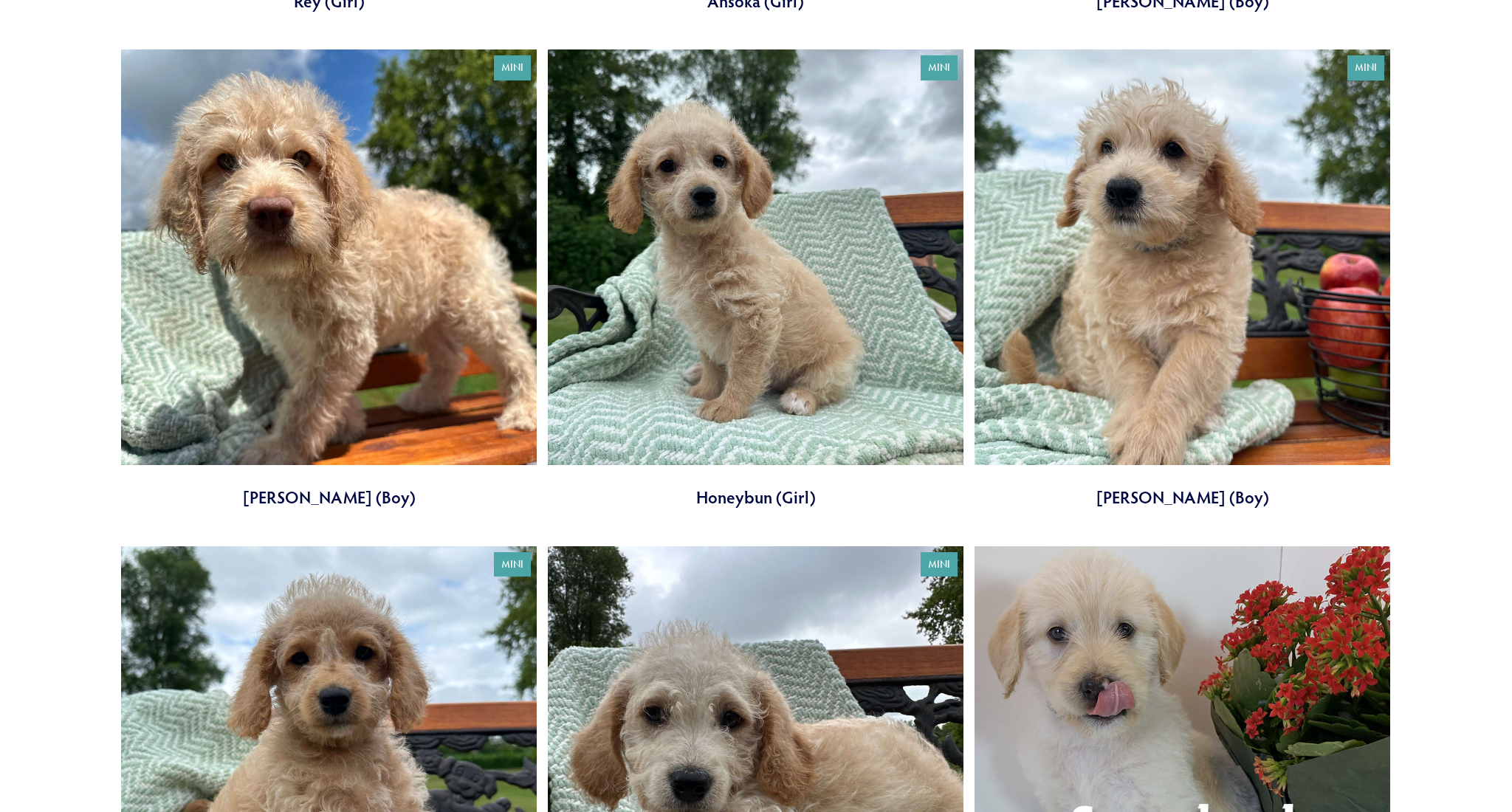
click at [1175, 497] on link at bounding box center [1182, 278] width 416 height 460
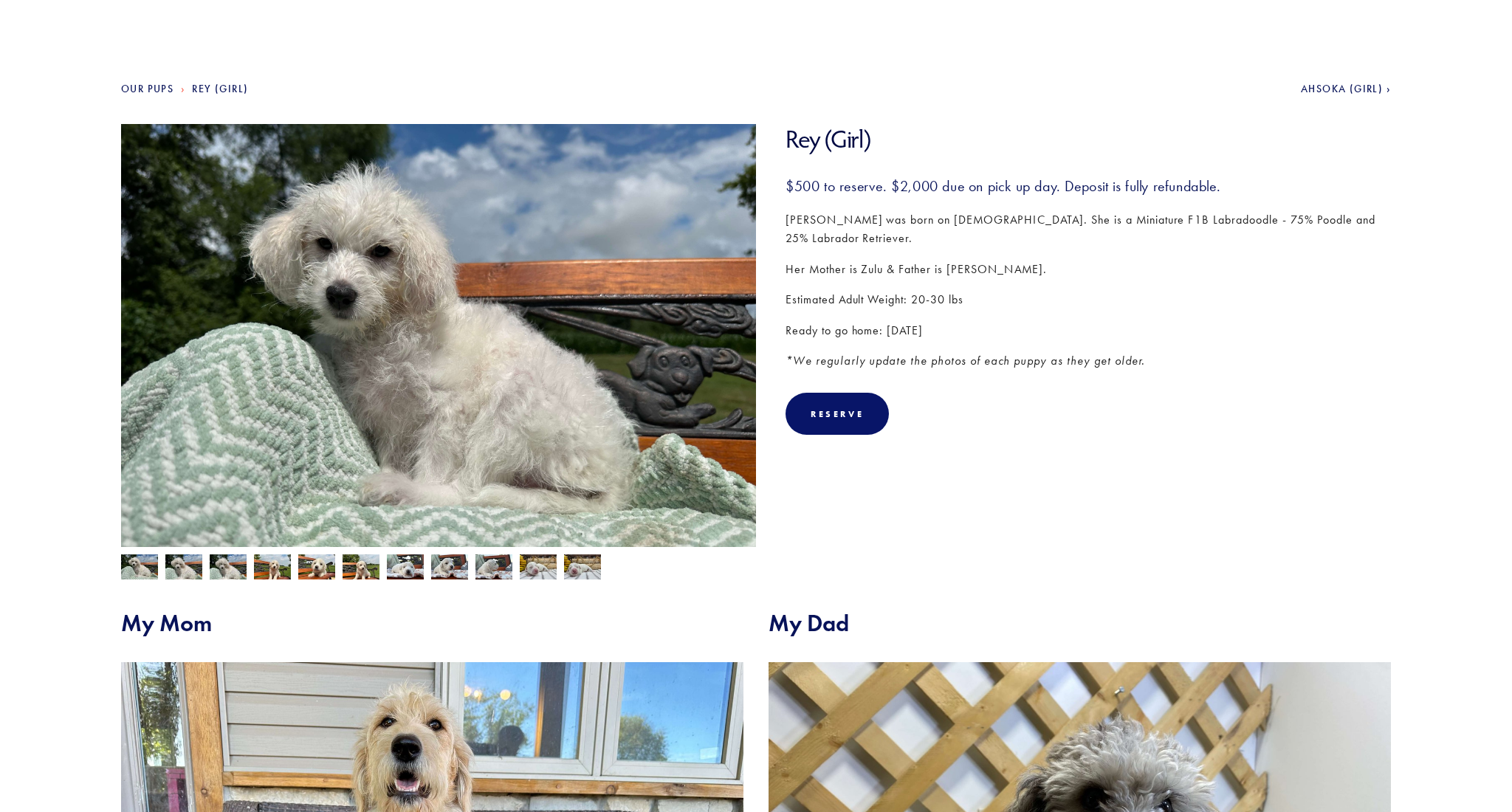
scroll to position [121, 0]
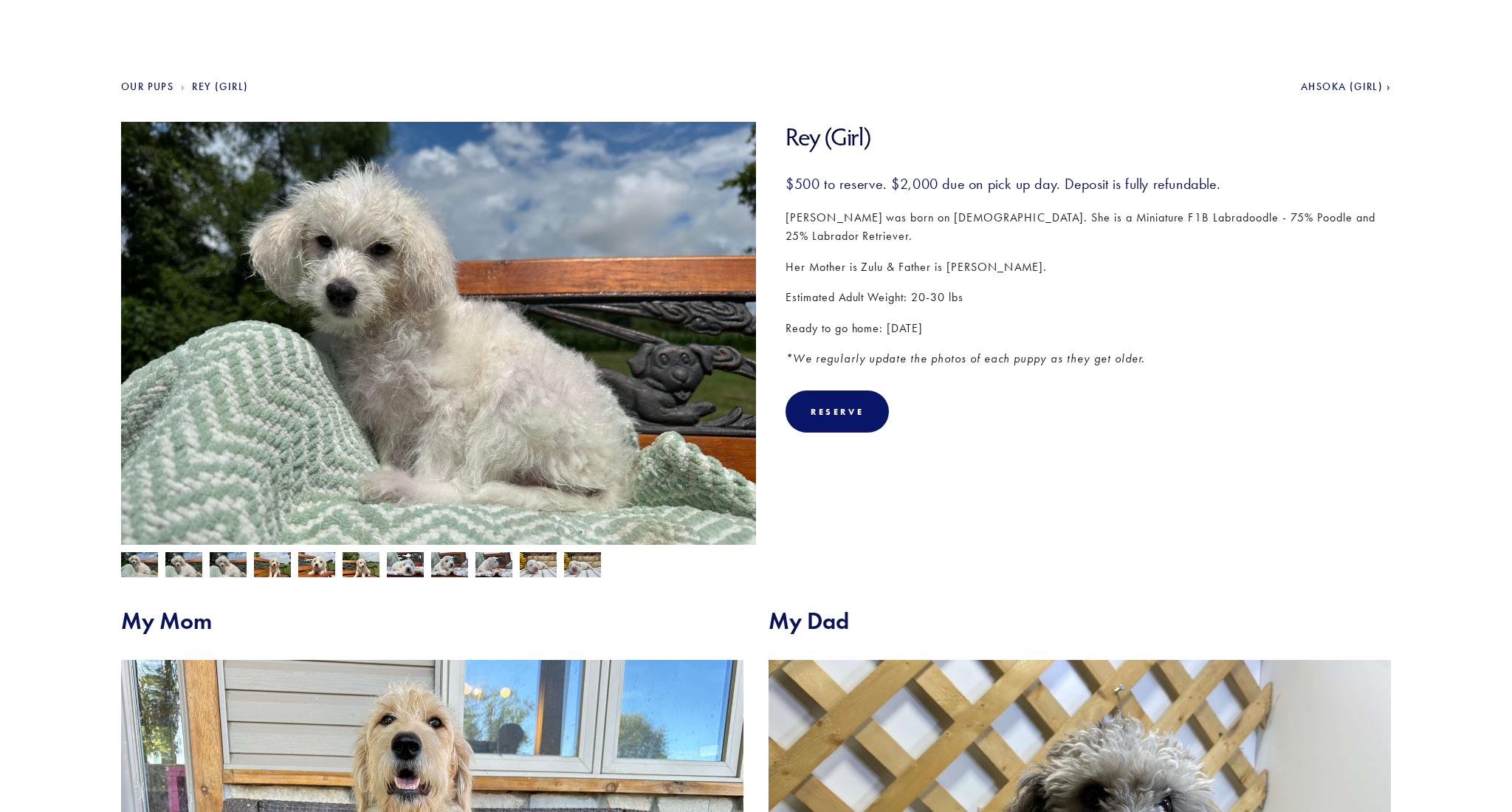
click at [222, 567] on img at bounding box center [228, 566] width 37 height 28
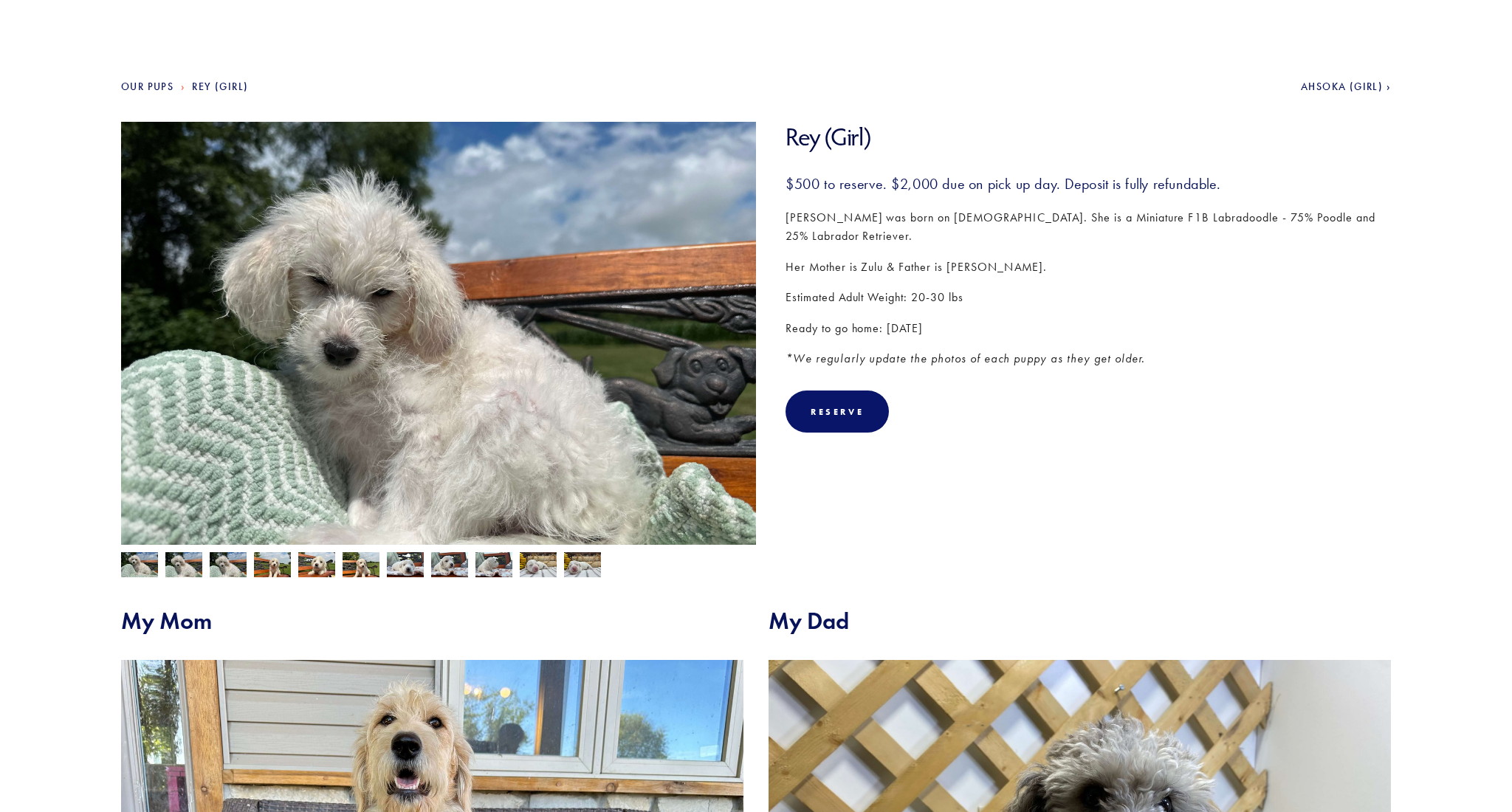
click at [263, 563] on img at bounding box center [272, 566] width 37 height 28
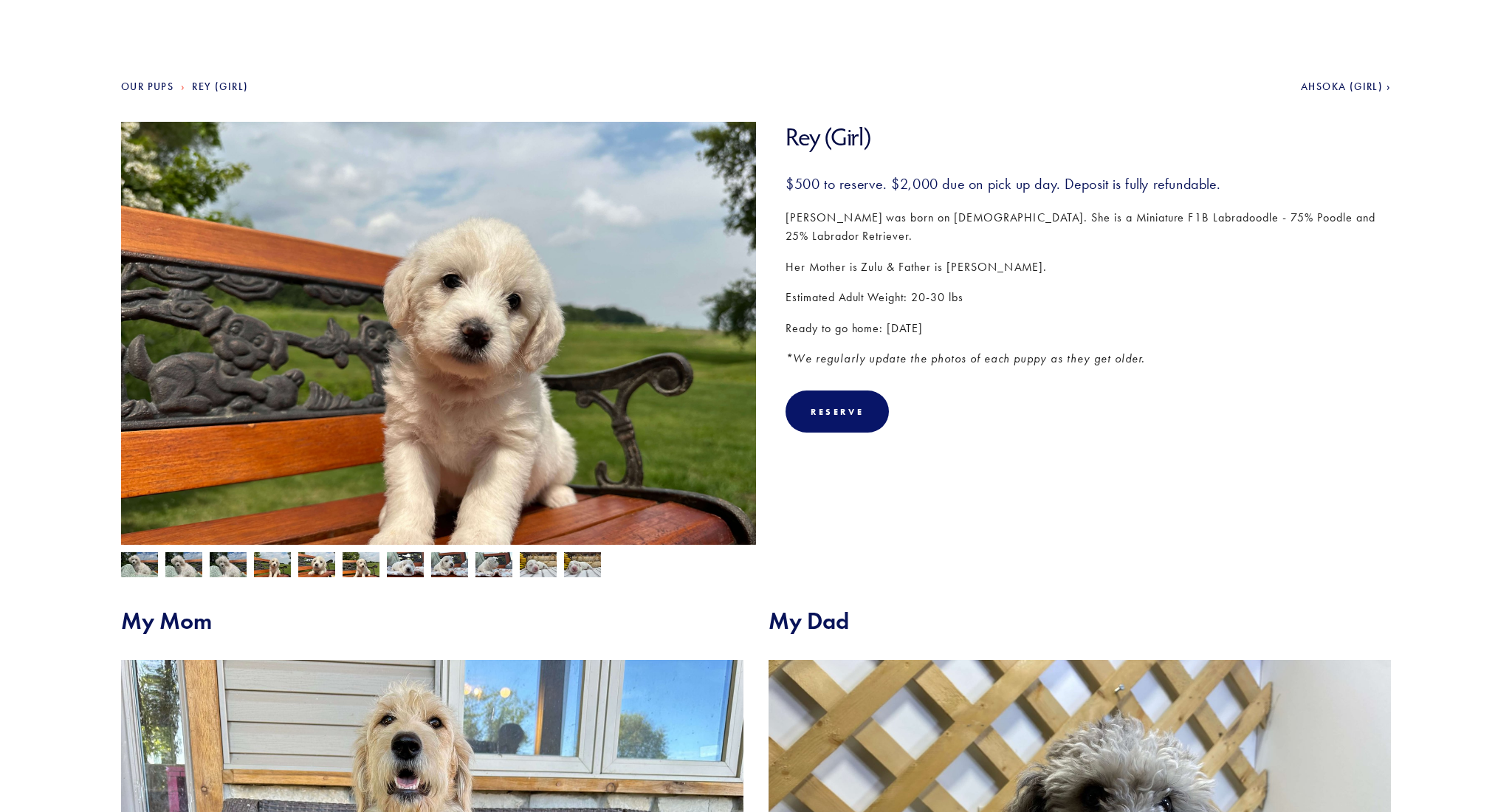
click at [315, 563] on img at bounding box center [317, 566] width 37 height 28
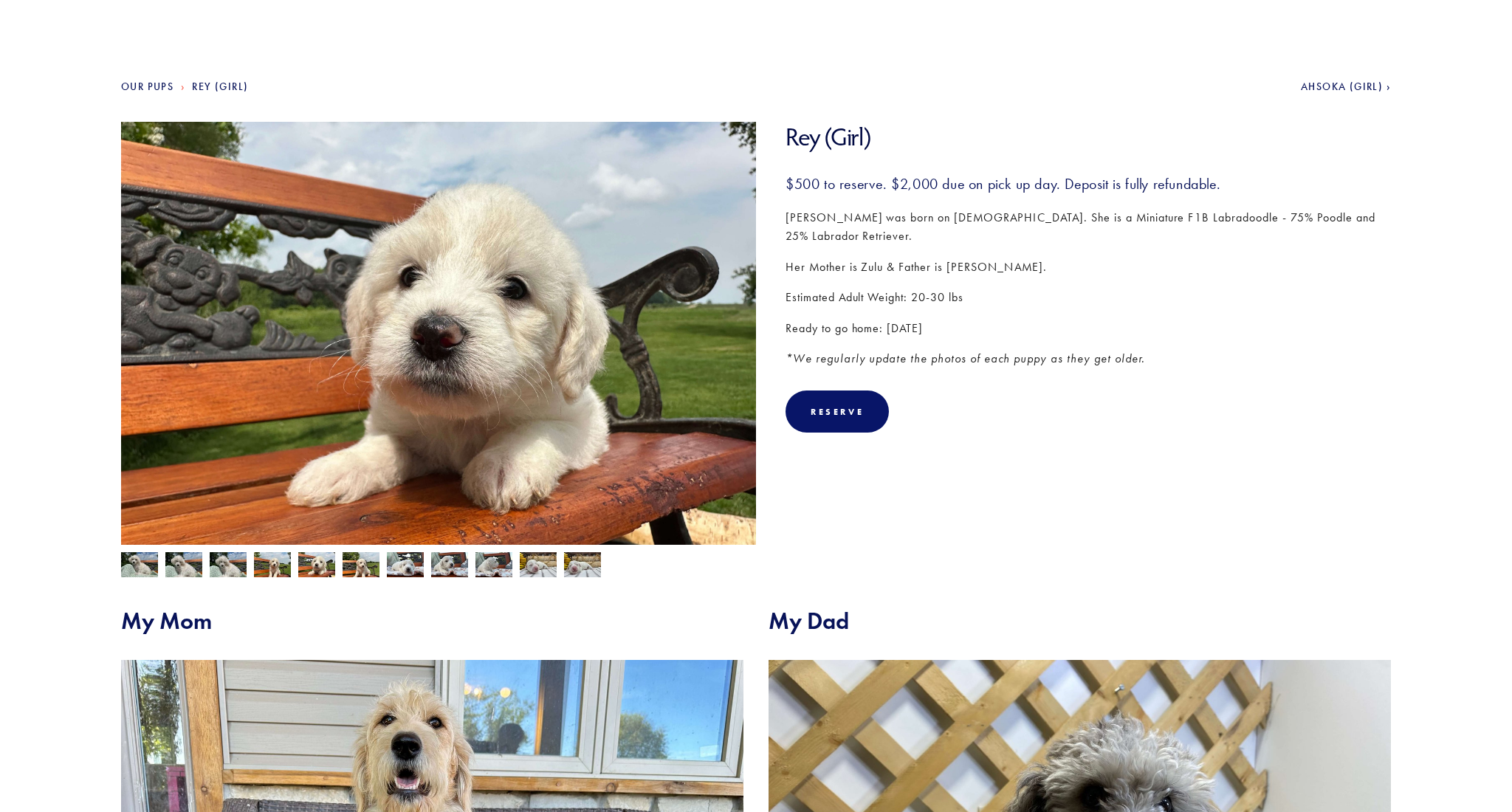
click at [367, 572] on img at bounding box center [361, 566] width 37 height 28
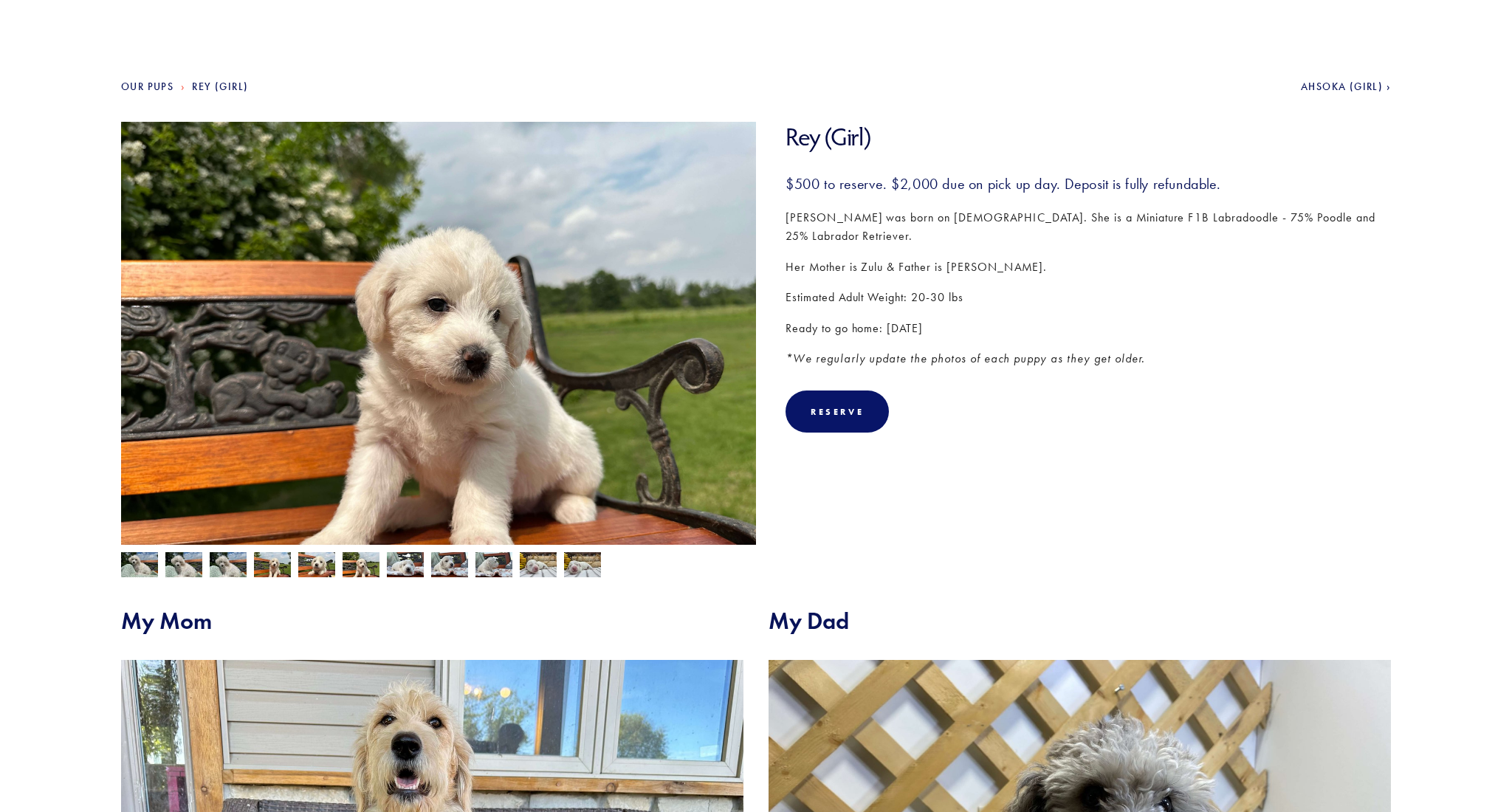
click at [408, 570] on img at bounding box center [405, 564] width 37 height 28
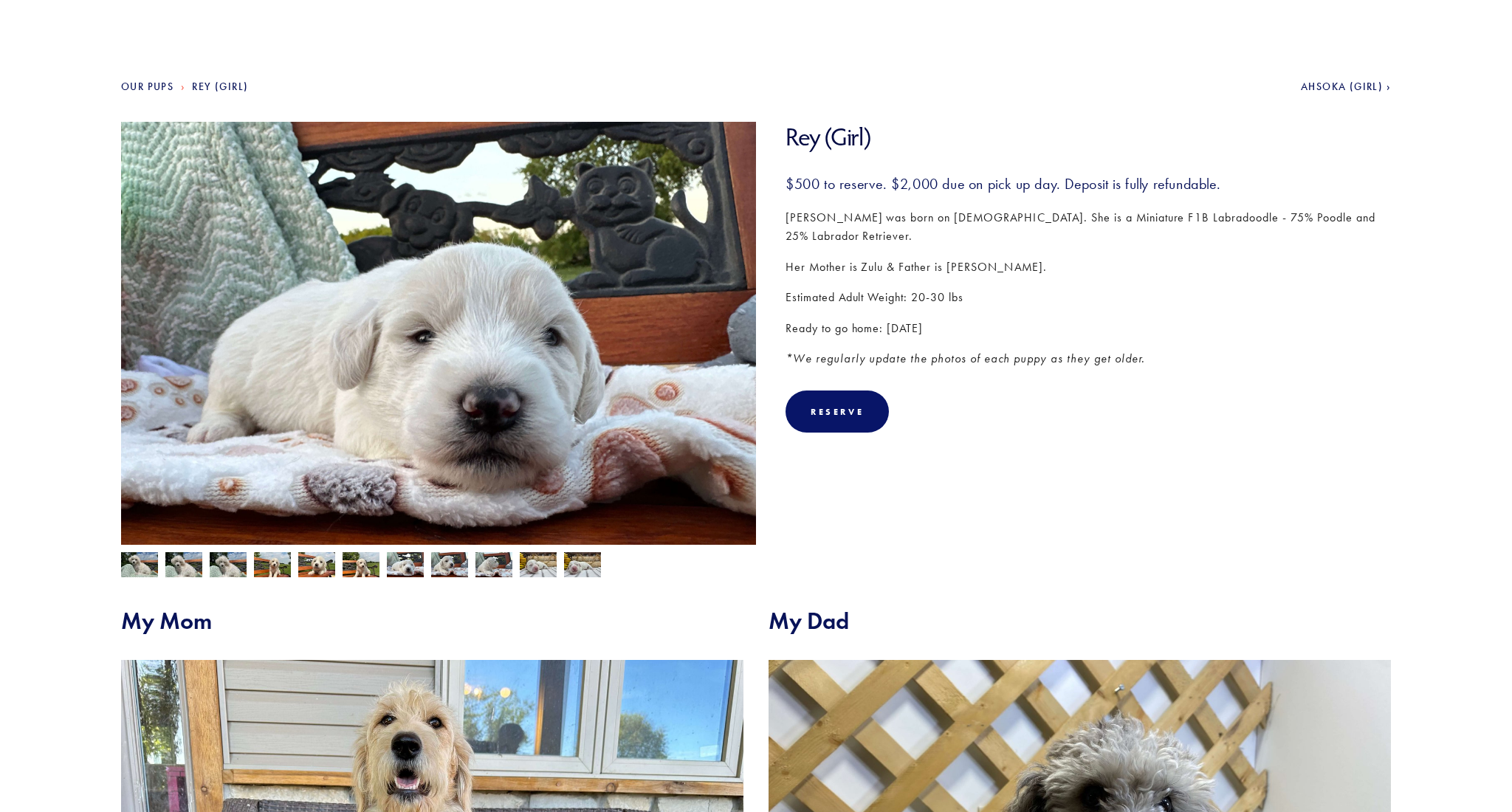
click at [438, 568] on img at bounding box center [450, 564] width 37 height 28
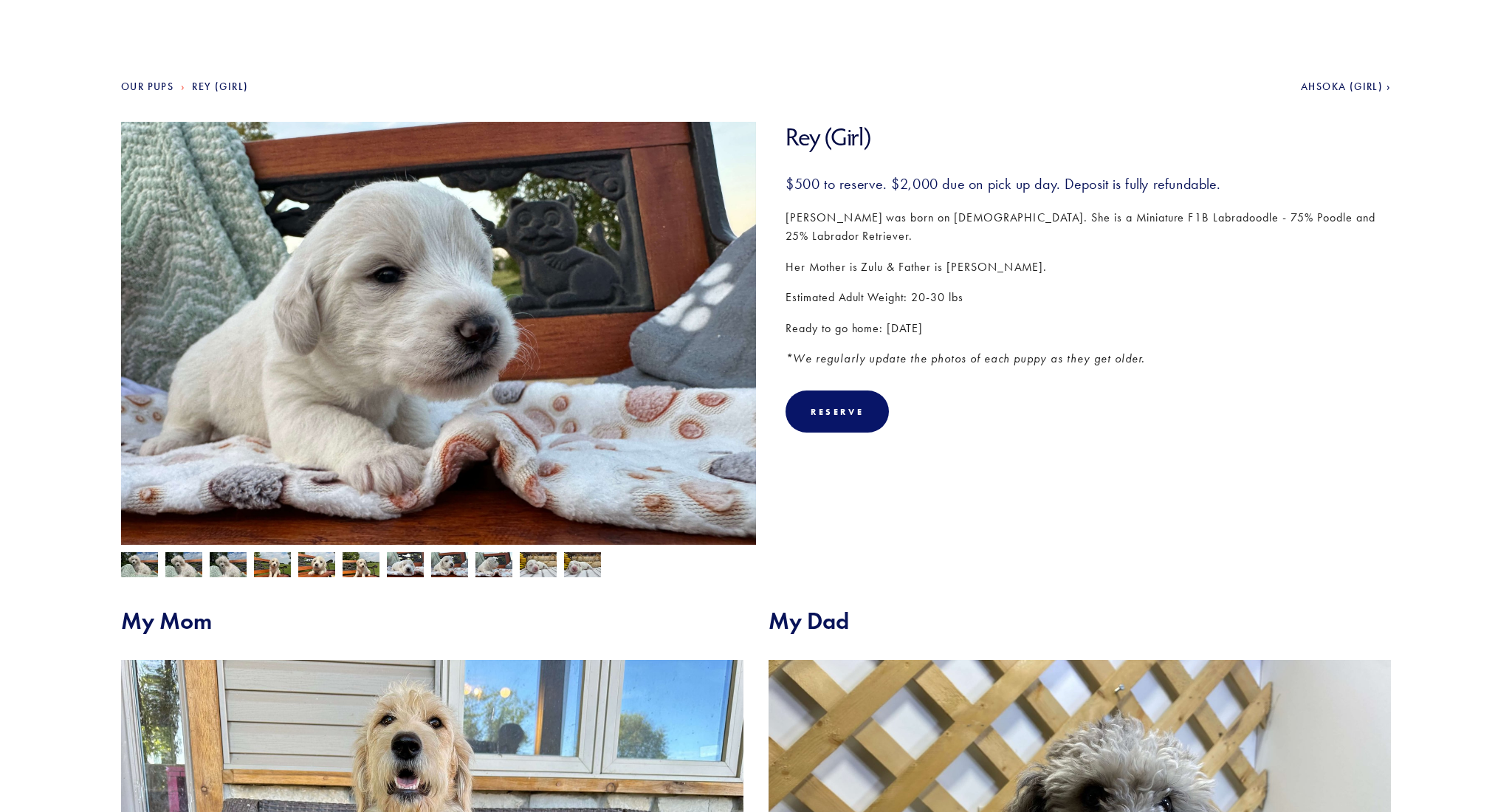
click at [135, 568] on img at bounding box center [140, 566] width 37 height 28
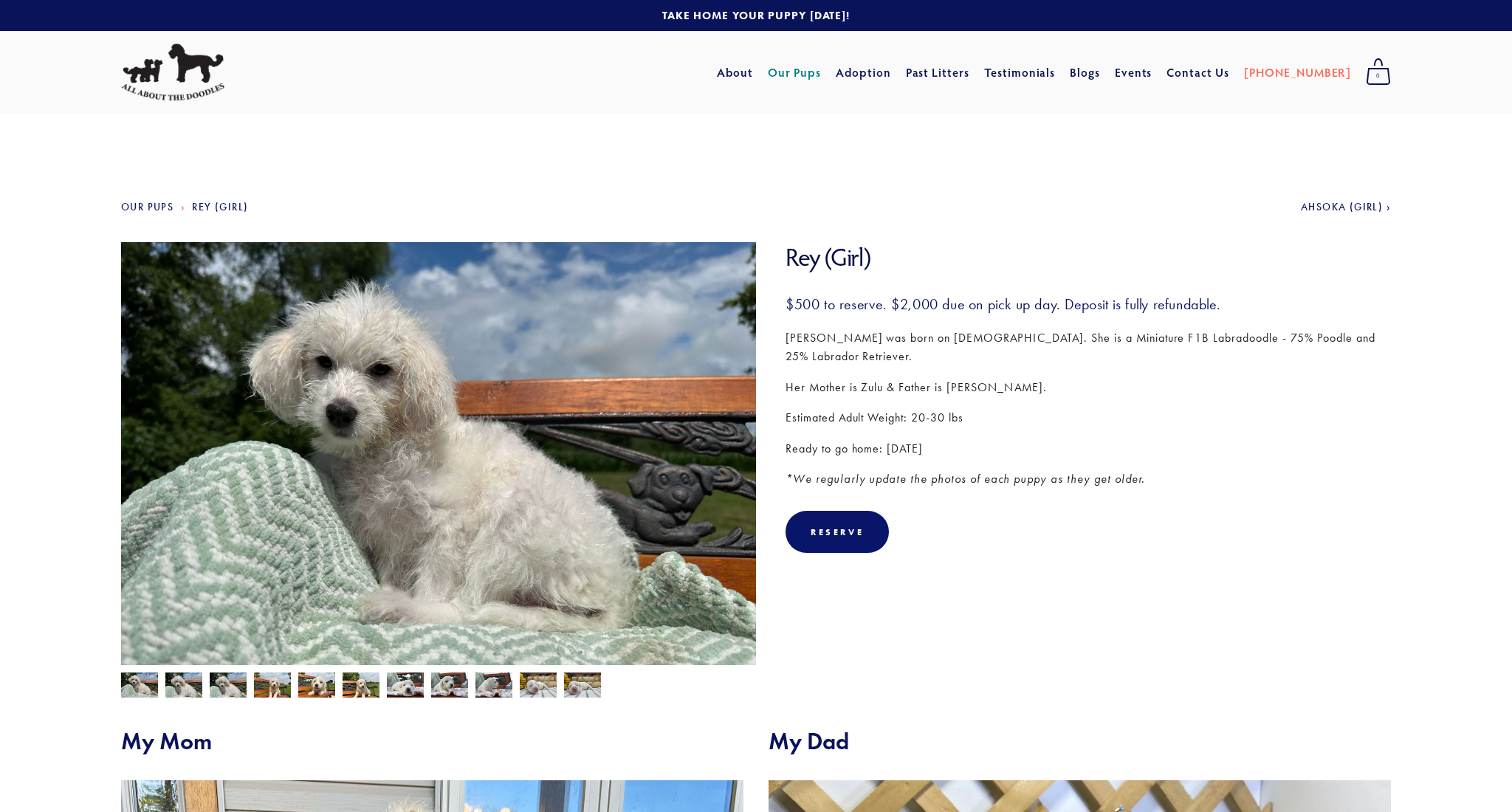
scroll to position [0, 0]
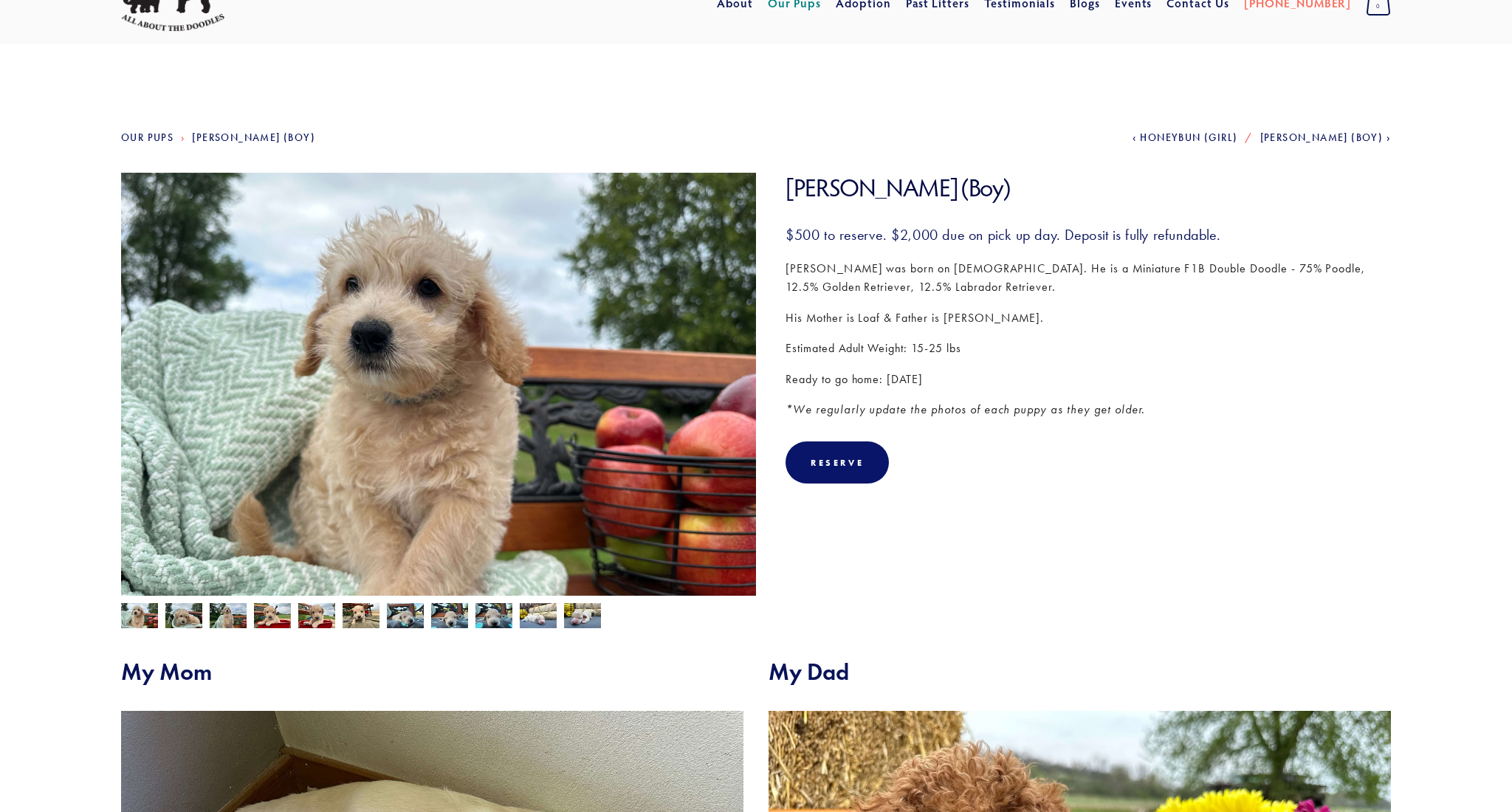
scroll to position [72, 1]
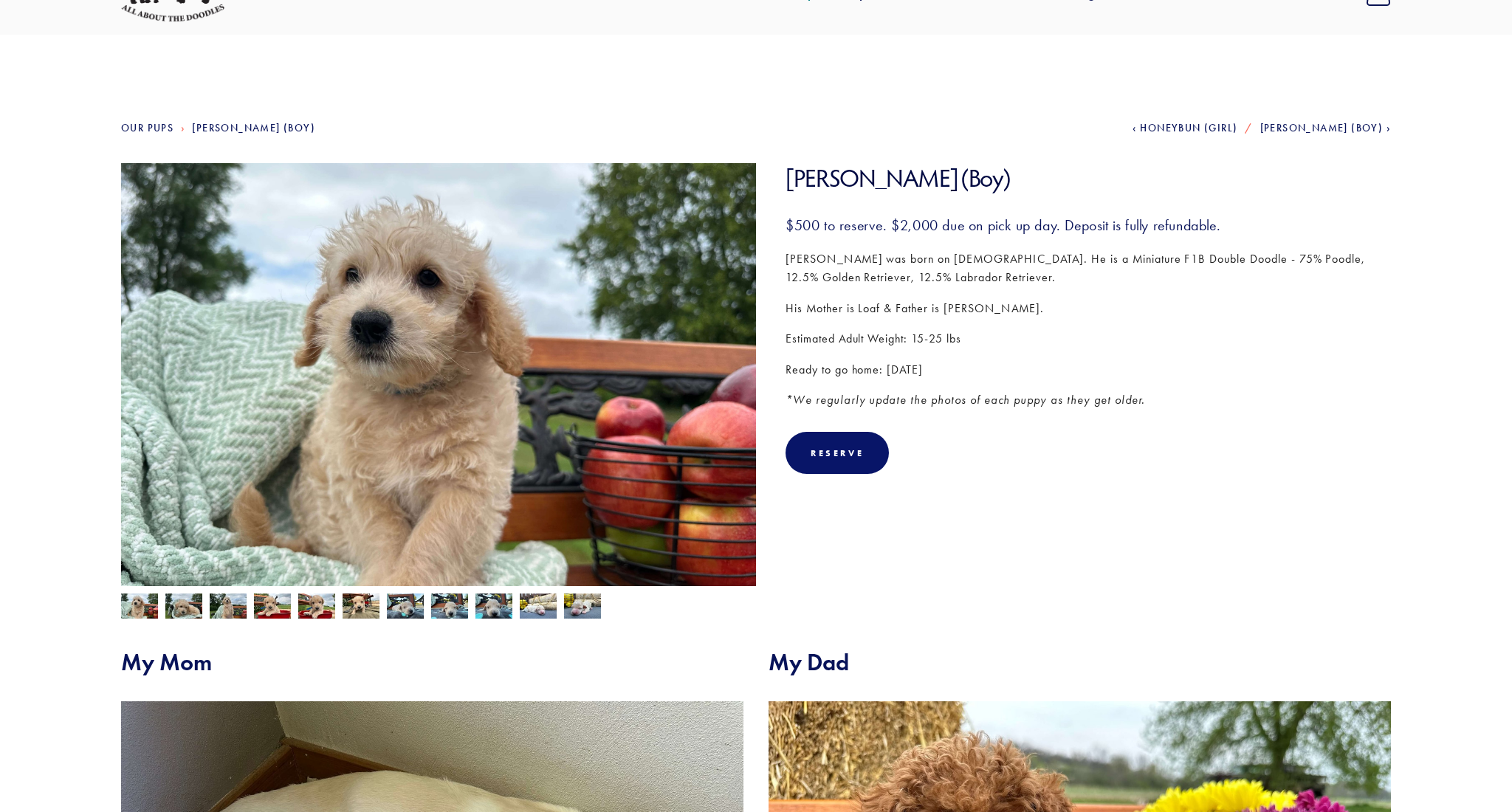
click at [363, 608] on img at bounding box center [361, 608] width 37 height 28
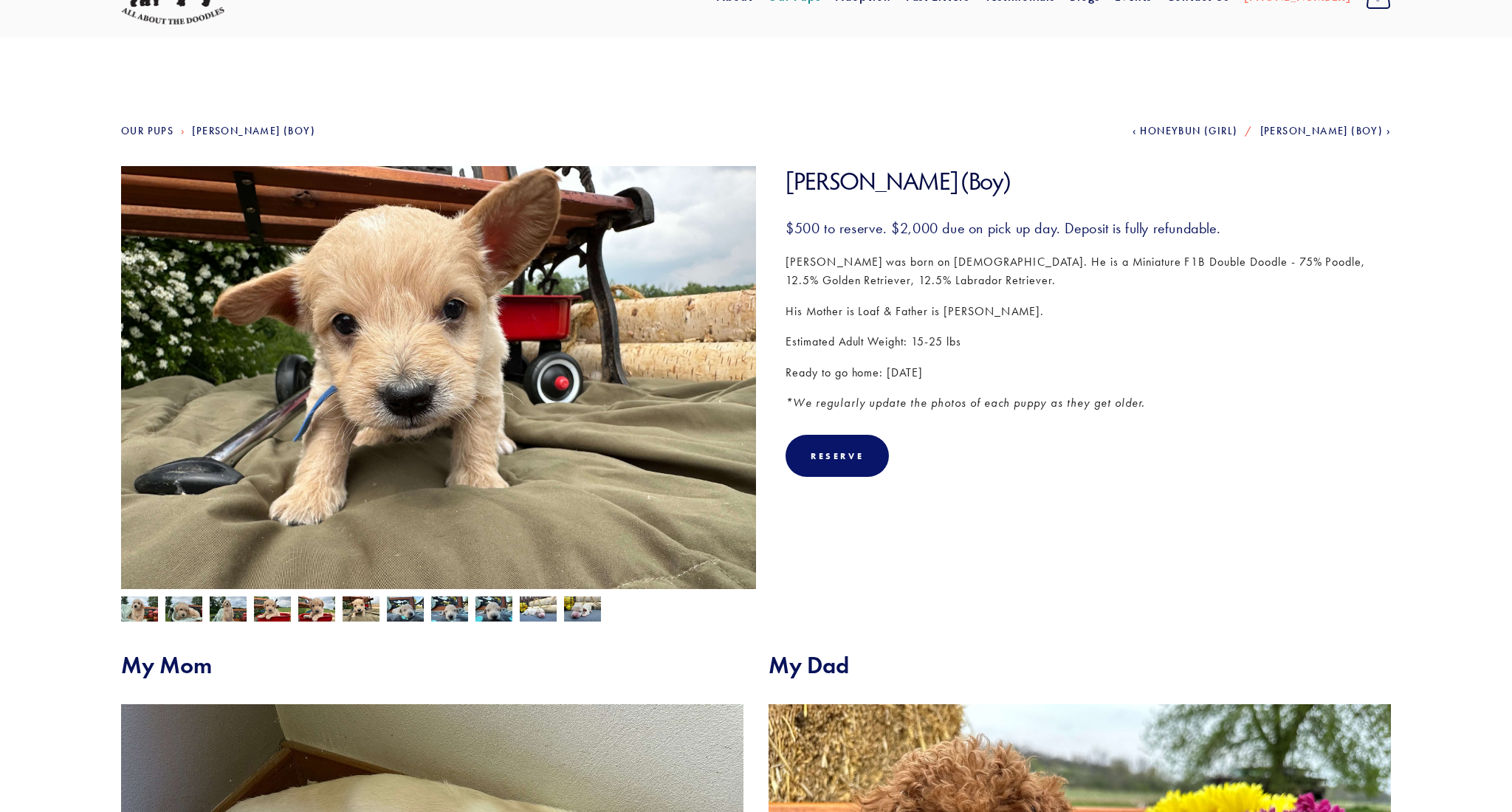
click at [323, 613] on img at bounding box center [317, 610] width 37 height 28
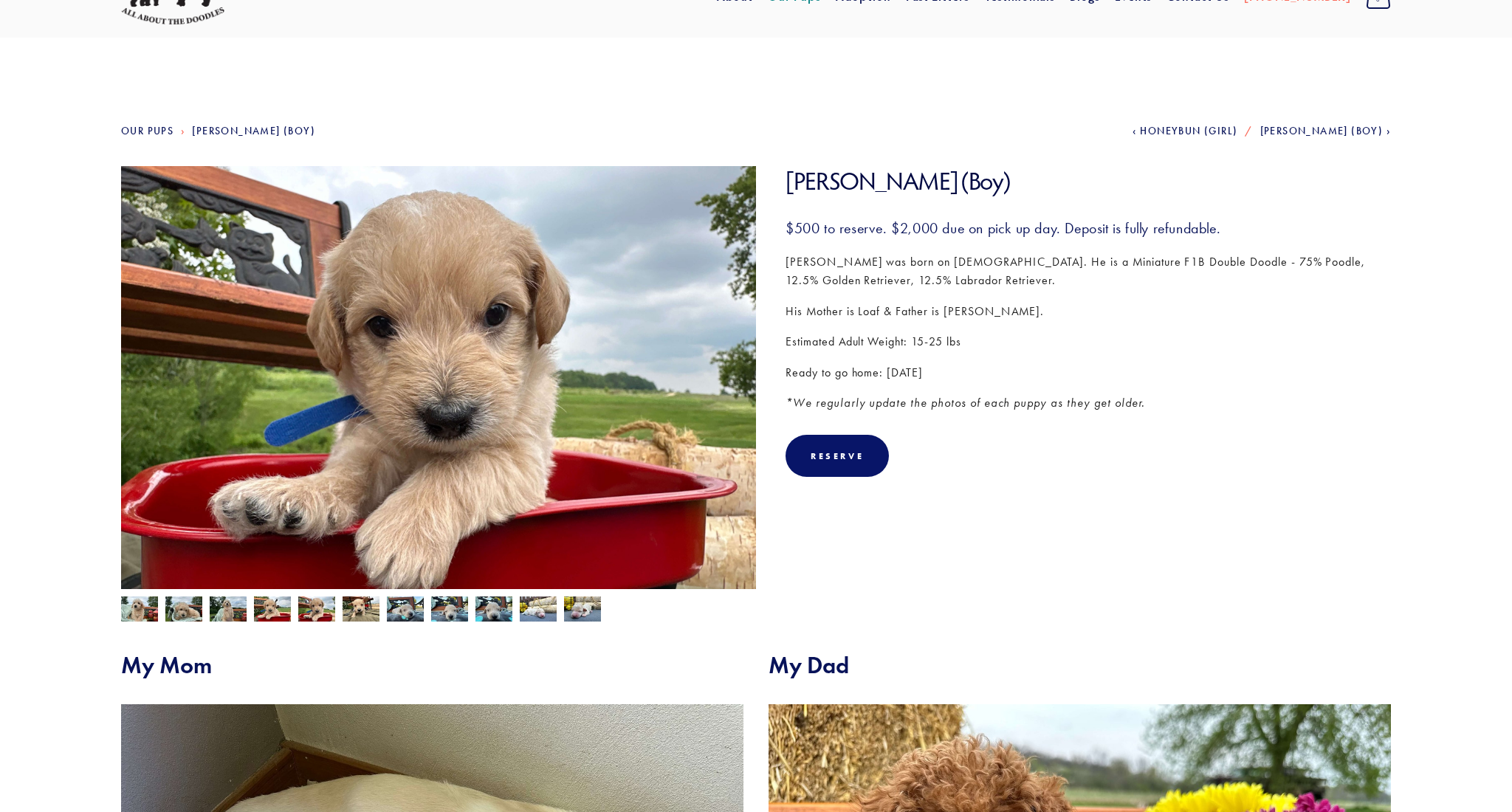
click at [232, 610] on img at bounding box center [228, 610] width 37 height 28
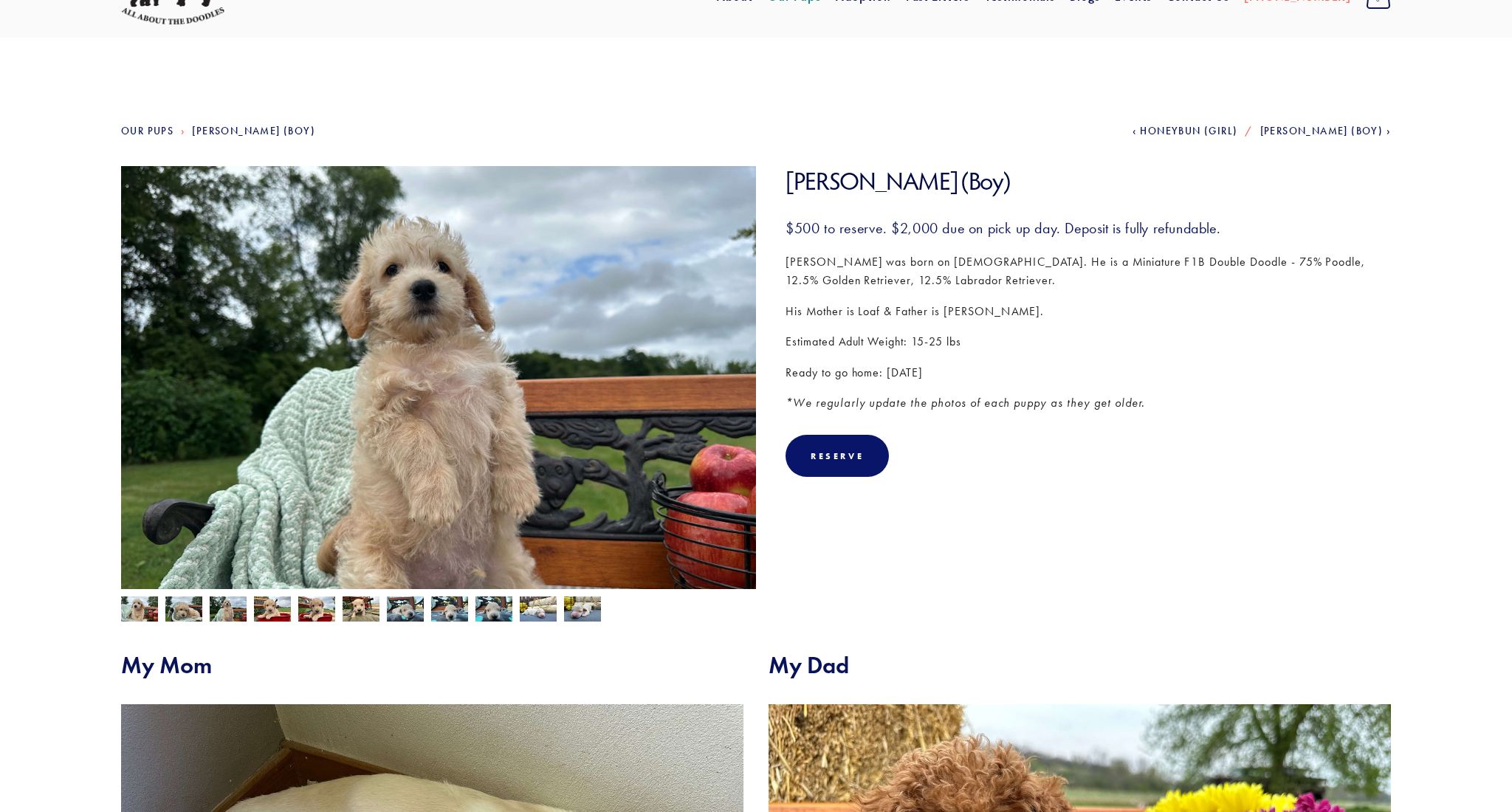
click at [175, 617] on img at bounding box center [184, 609] width 37 height 28
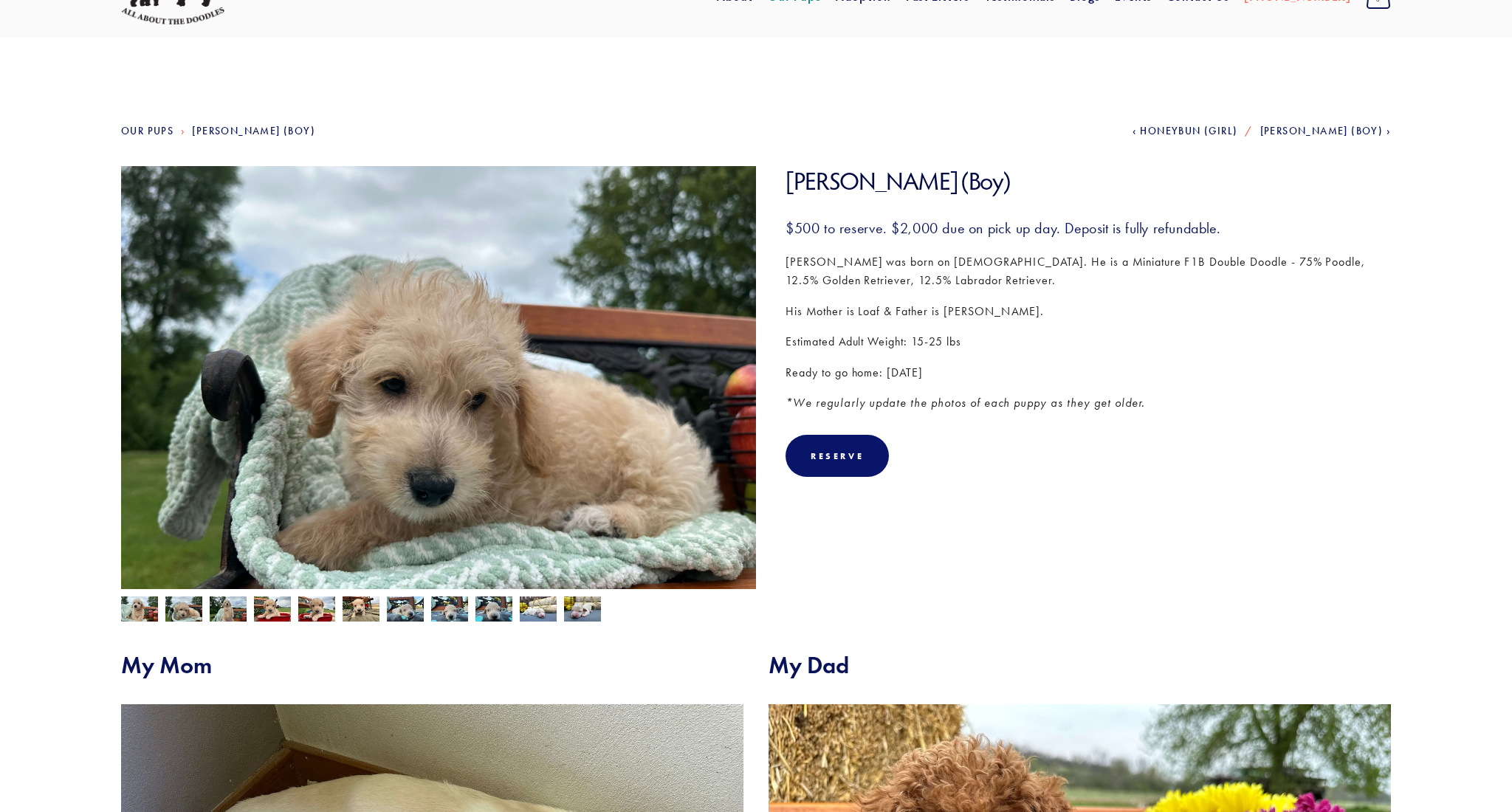
click at [138, 610] on img at bounding box center [140, 610] width 37 height 28
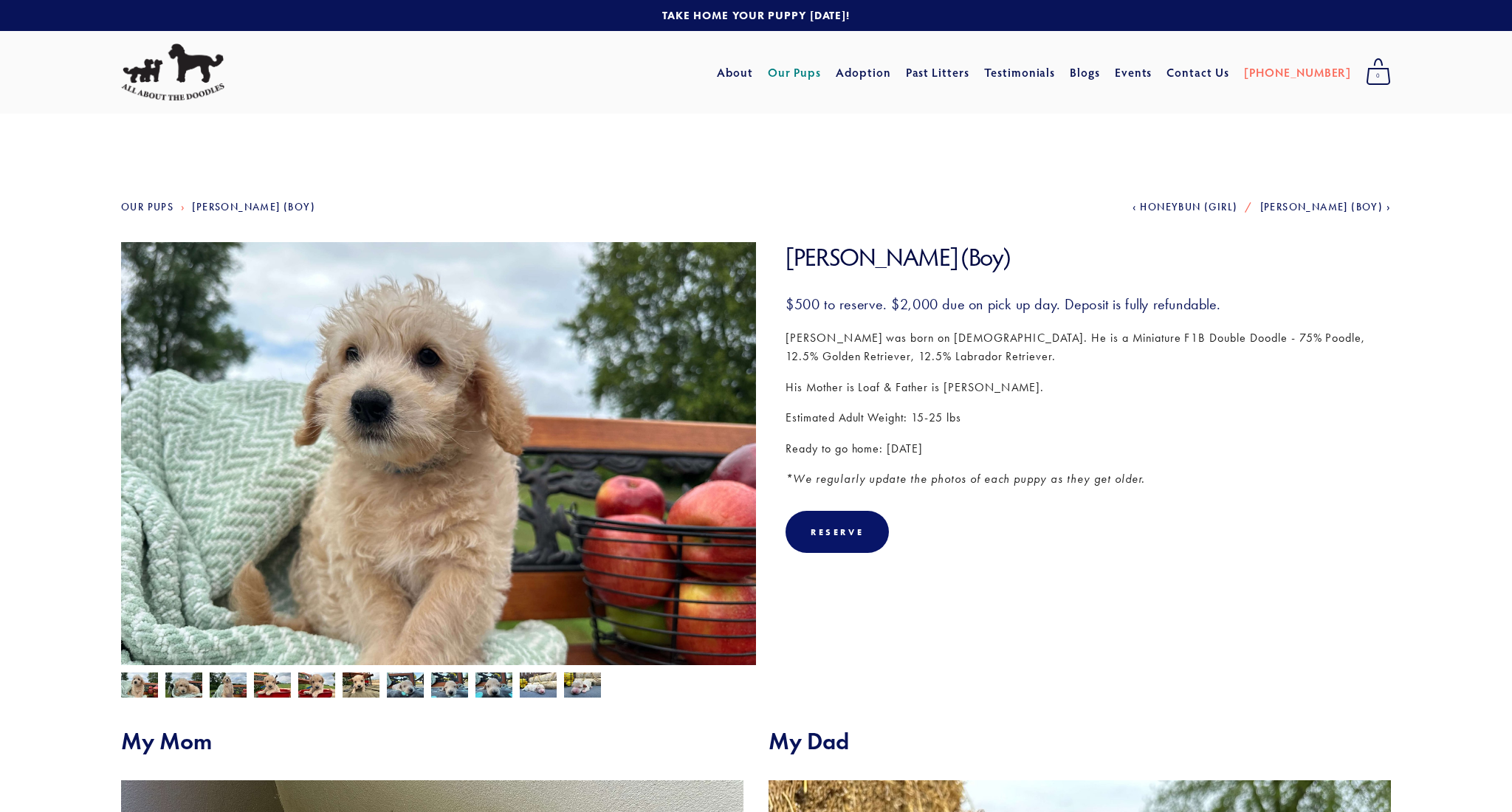
scroll to position [0, 0]
click at [966, 131] on link "Mini" at bounding box center [937, 128] width 62 height 21
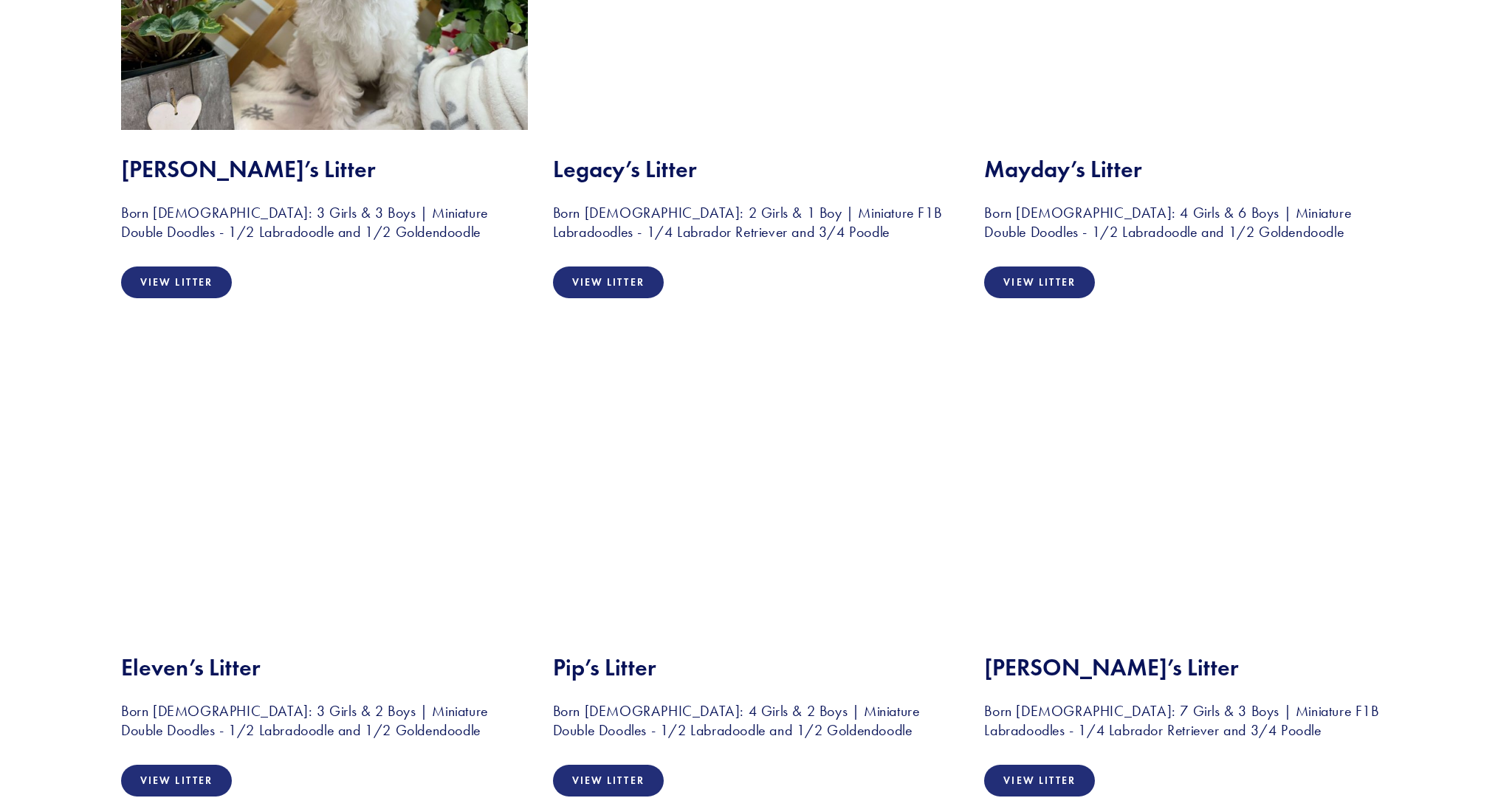
scroll to position [3504, 0]
